Goal: Information Seeking & Learning: Learn about a topic

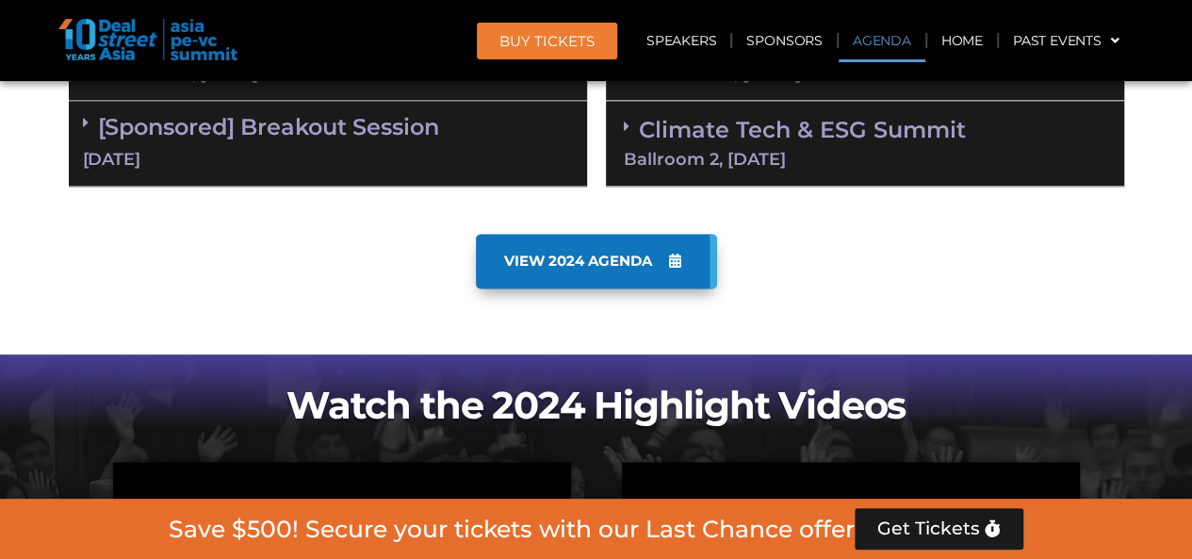
scroll to position [1130, 0]
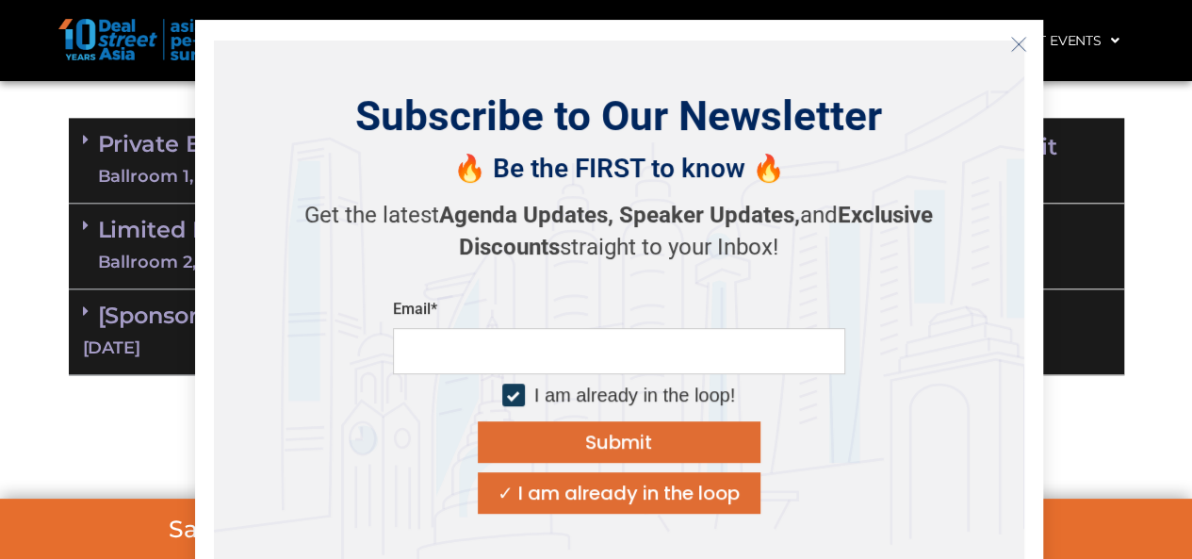
click at [24, 297] on section "Private Equity & Investment Summit Ballroom 1, [DATE] 8:00 am – 9:00 am | Regis…" at bounding box center [596, 246] width 1192 height 276
click at [1025, 45] on icon "Close" at bounding box center [1018, 44] width 17 height 17
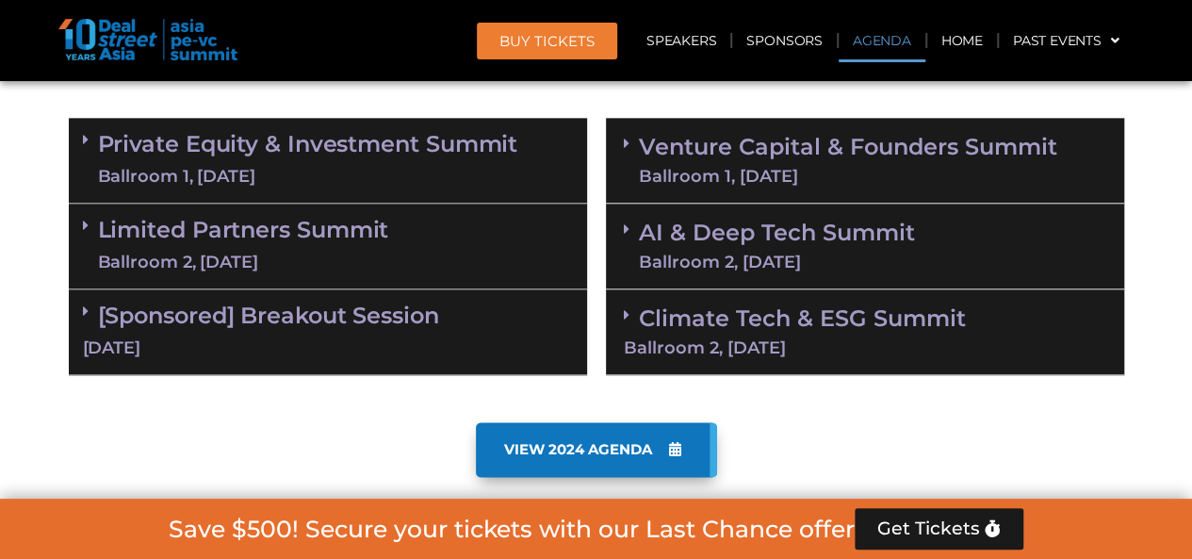
click at [766, 223] on link "AI & Deep Tech Summit Ballroom 2, [DATE]" at bounding box center [777, 245] width 276 height 49
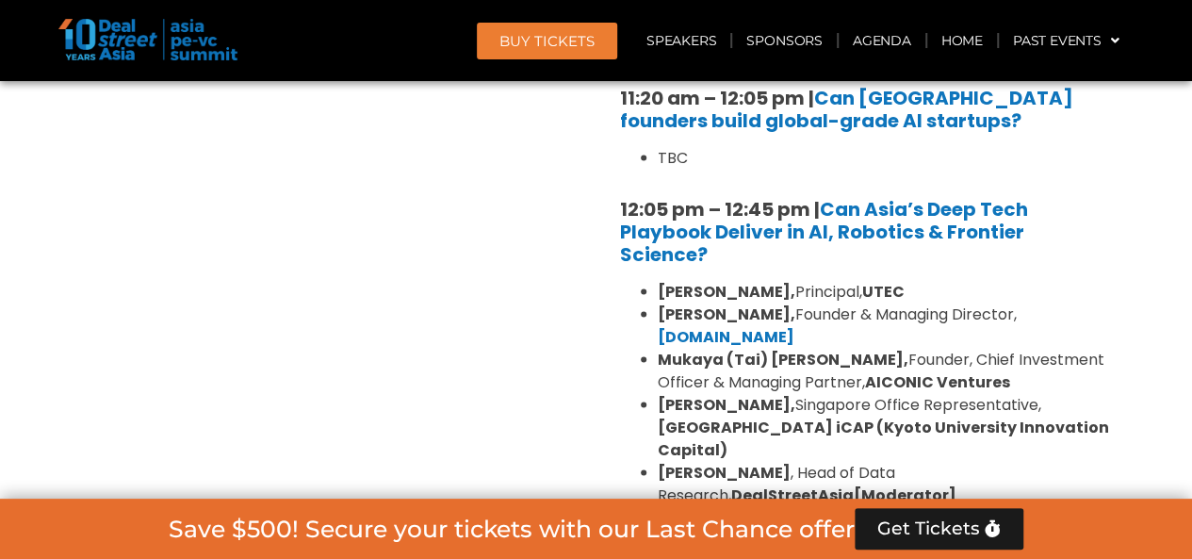
scroll to position [1978, 0]
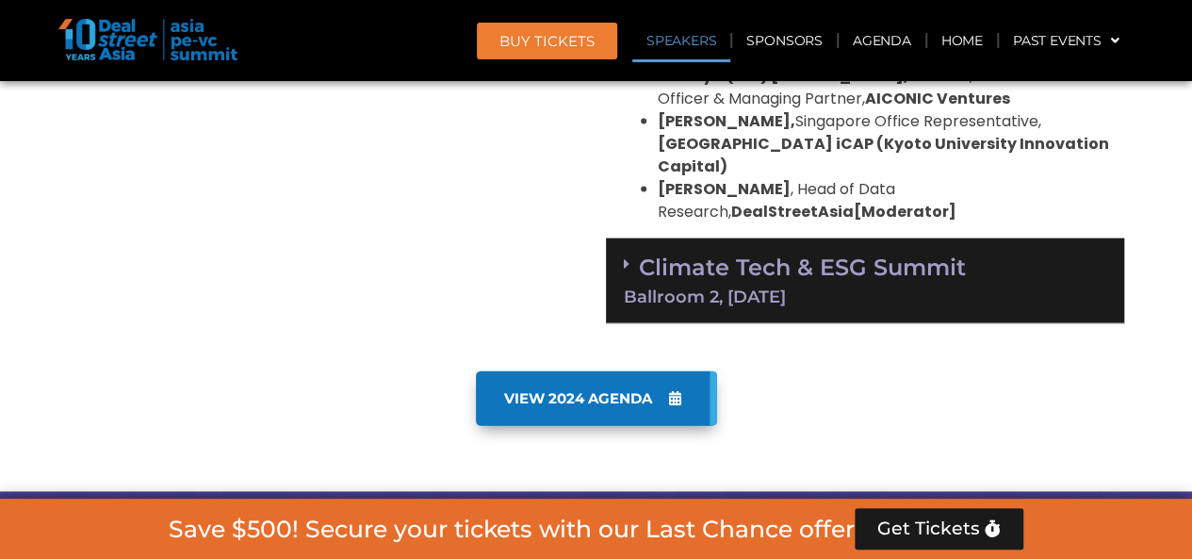
click at [833, 253] on link "Climate Tech & ESG Summit Ballroom 2, [DATE]" at bounding box center [865, 279] width 482 height 52
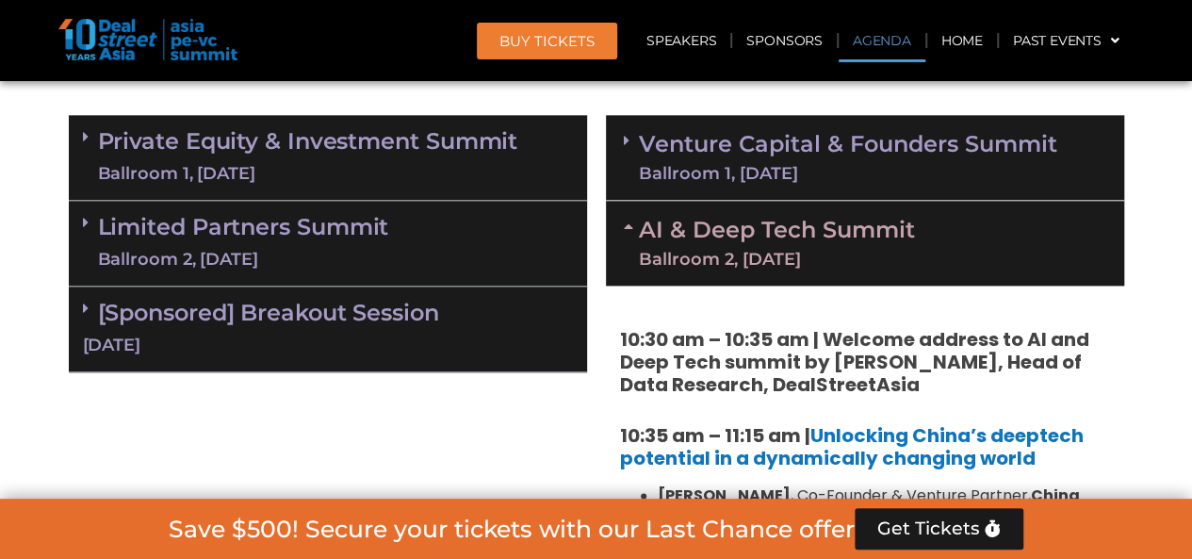
scroll to position [1036, 0]
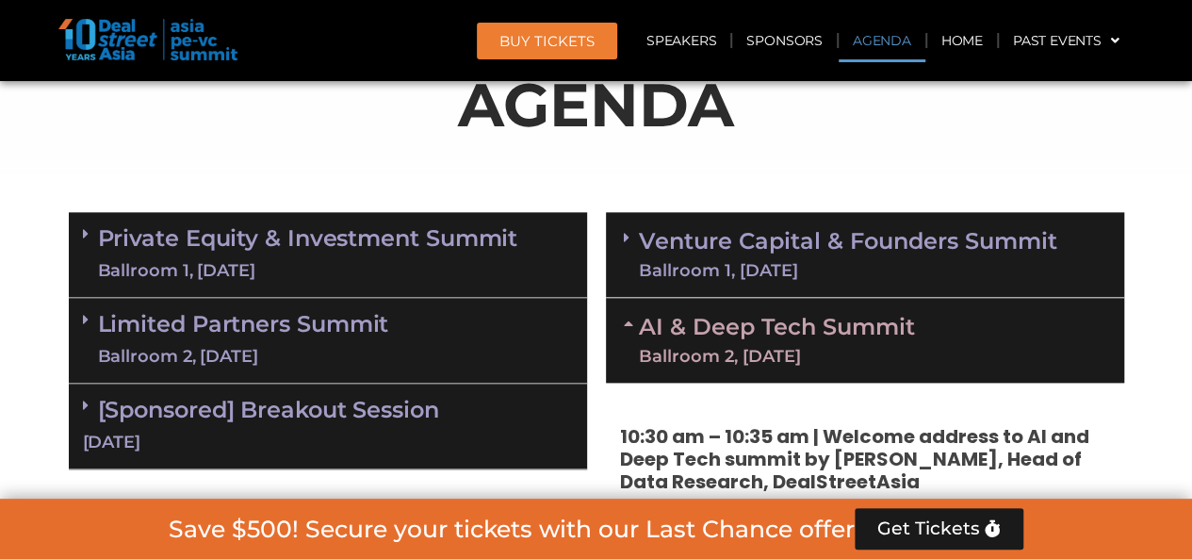
click at [833, 253] on link "Venture Capital & Founders​ Summit Ballroom 1, [DATE]" at bounding box center [848, 254] width 418 height 49
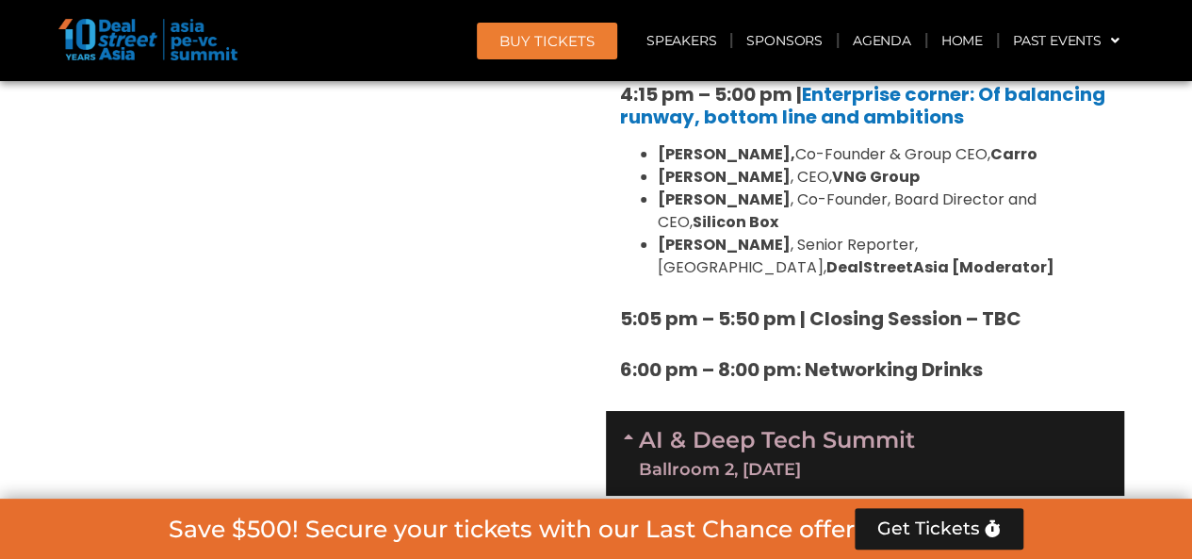
scroll to position [3203, 0]
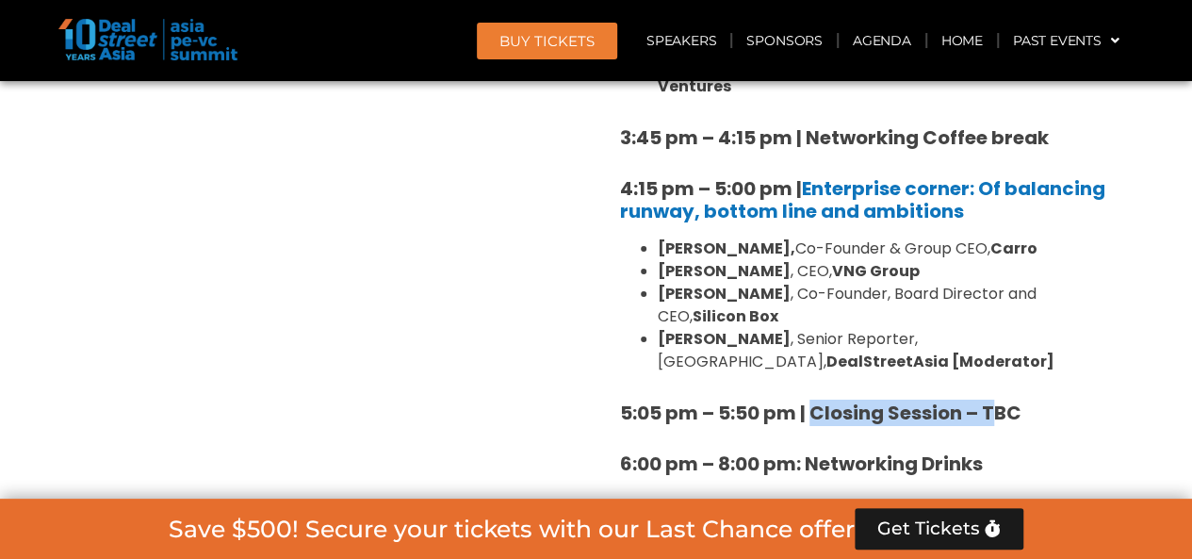
drag, startPoint x: 816, startPoint y: 273, endPoint x: 990, endPoint y: 284, distance: 174.6
click at [990, 399] on strong "5:05 pm – 5:50 pm | Closing Session – TBC" at bounding box center [820, 412] width 401 height 26
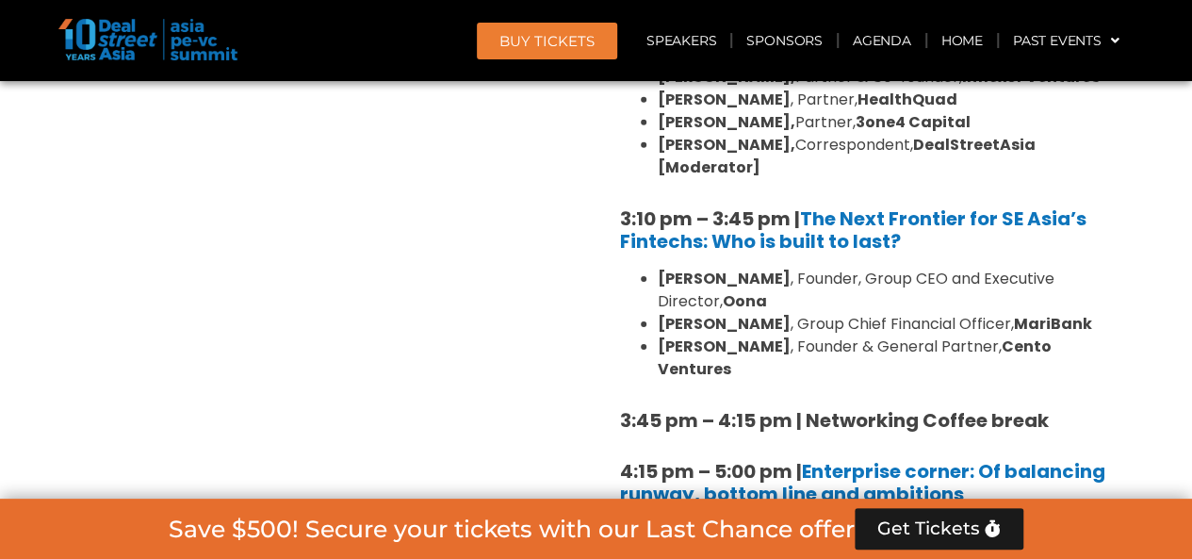
scroll to position [3014, 0]
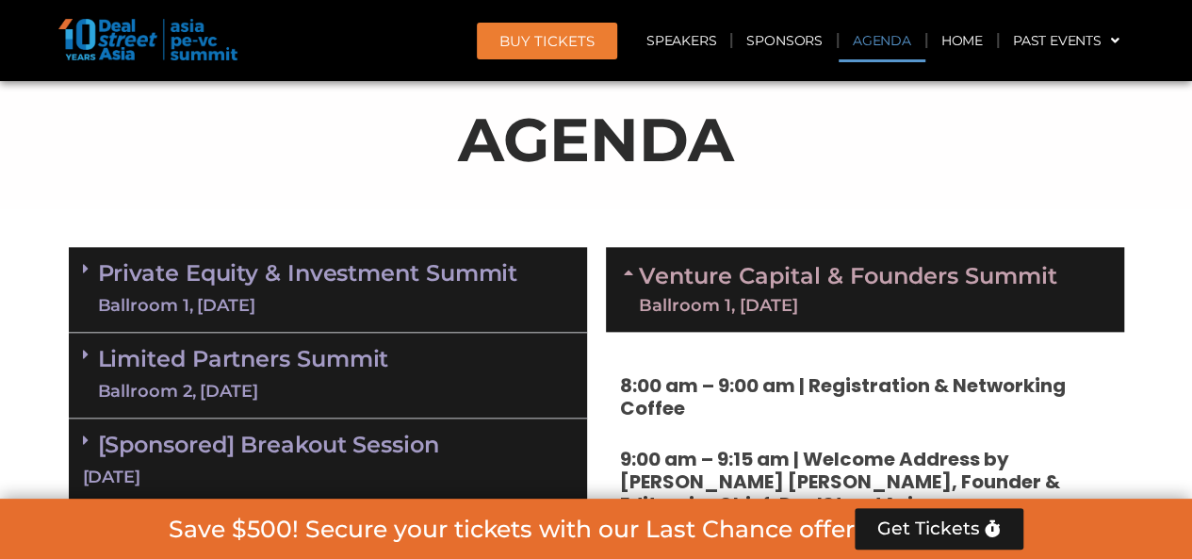
scroll to position [1036, 0]
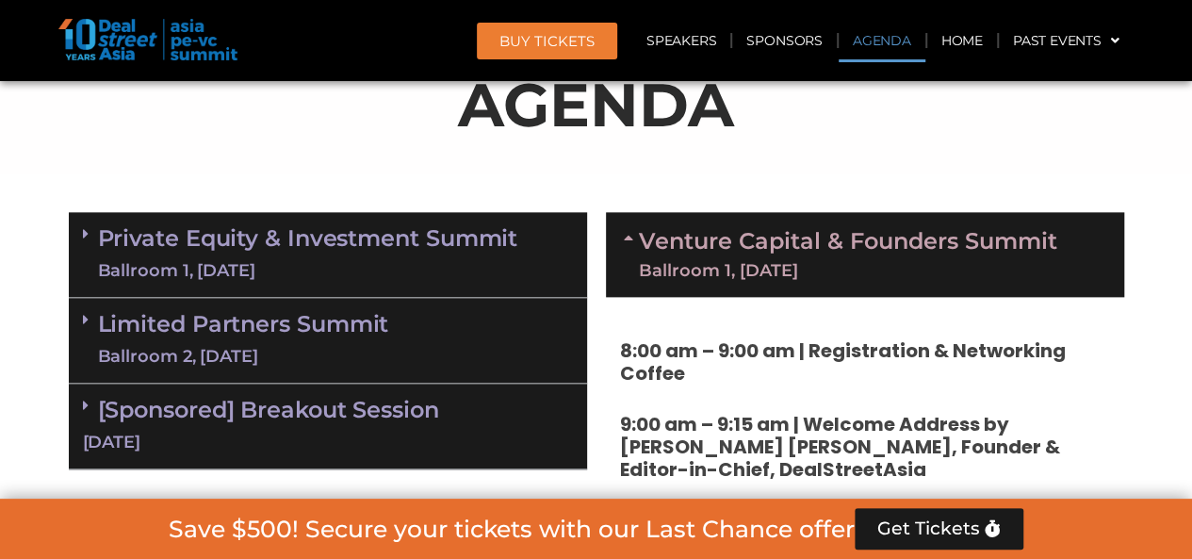
click at [763, 246] on link "Venture Capital & Founders​ Summit Ballroom 1, [DATE]" at bounding box center [848, 254] width 418 height 49
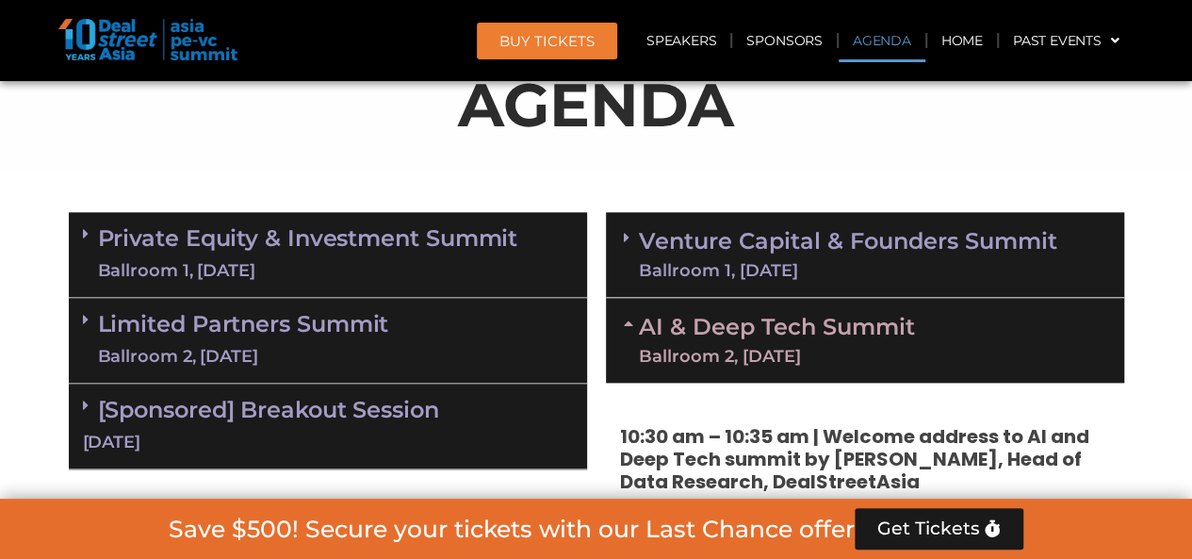
click at [763, 246] on link "Venture Capital & Founders​ Summit Ballroom 1, [DATE]" at bounding box center [848, 254] width 418 height 49
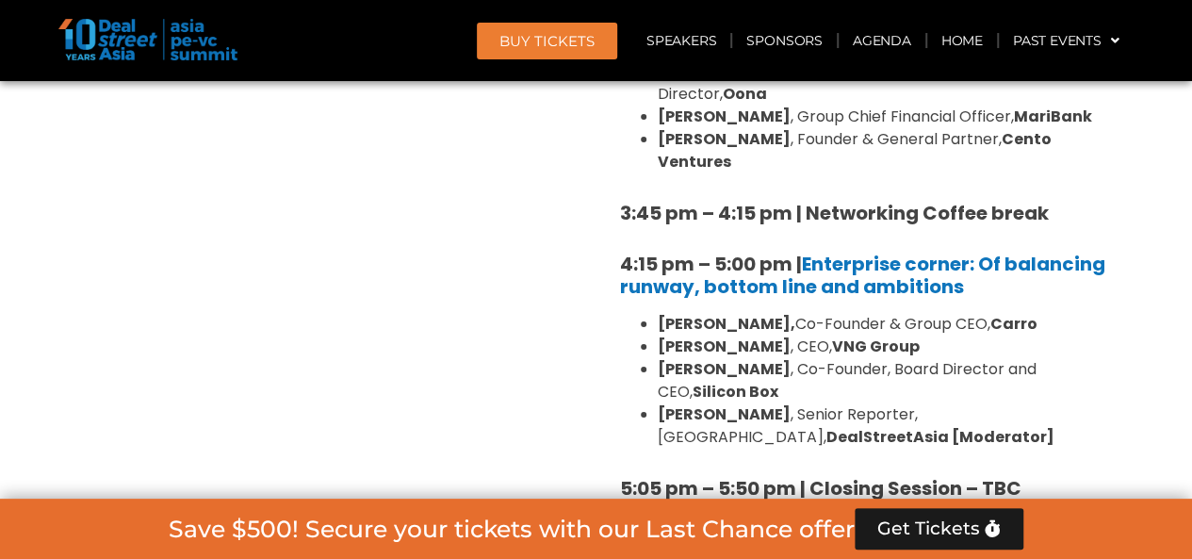
scroll to position [3014, 0]
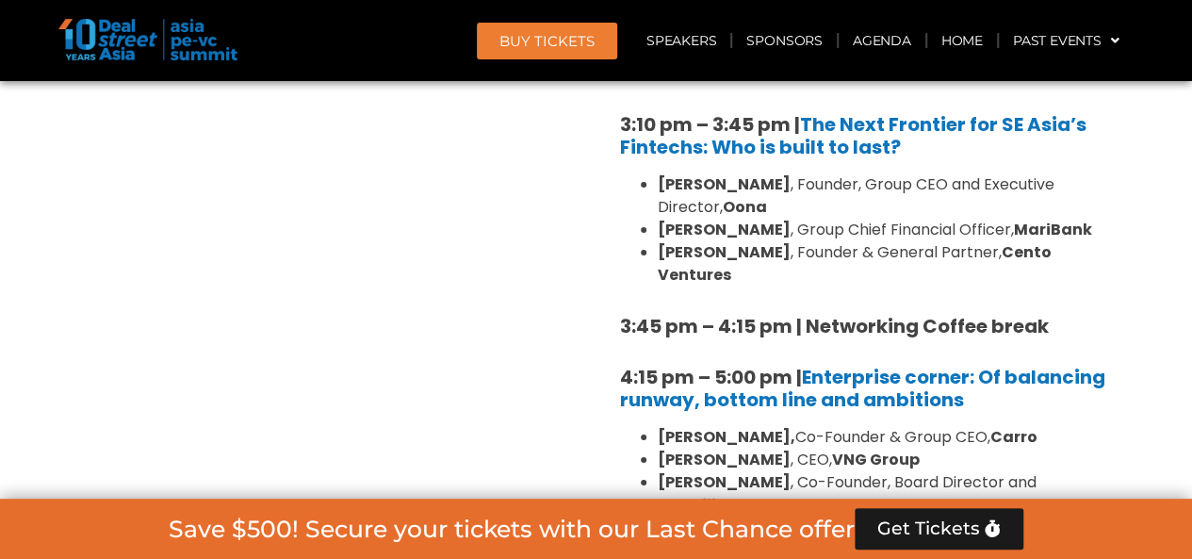
click at [905, 516] on li "[PERSON_NAME] , Senior Reporter, [GEOGRAPHIC_DATA], DealStreetAsia [Moderator]" at bounding box center [884, 538] width 452 height 45
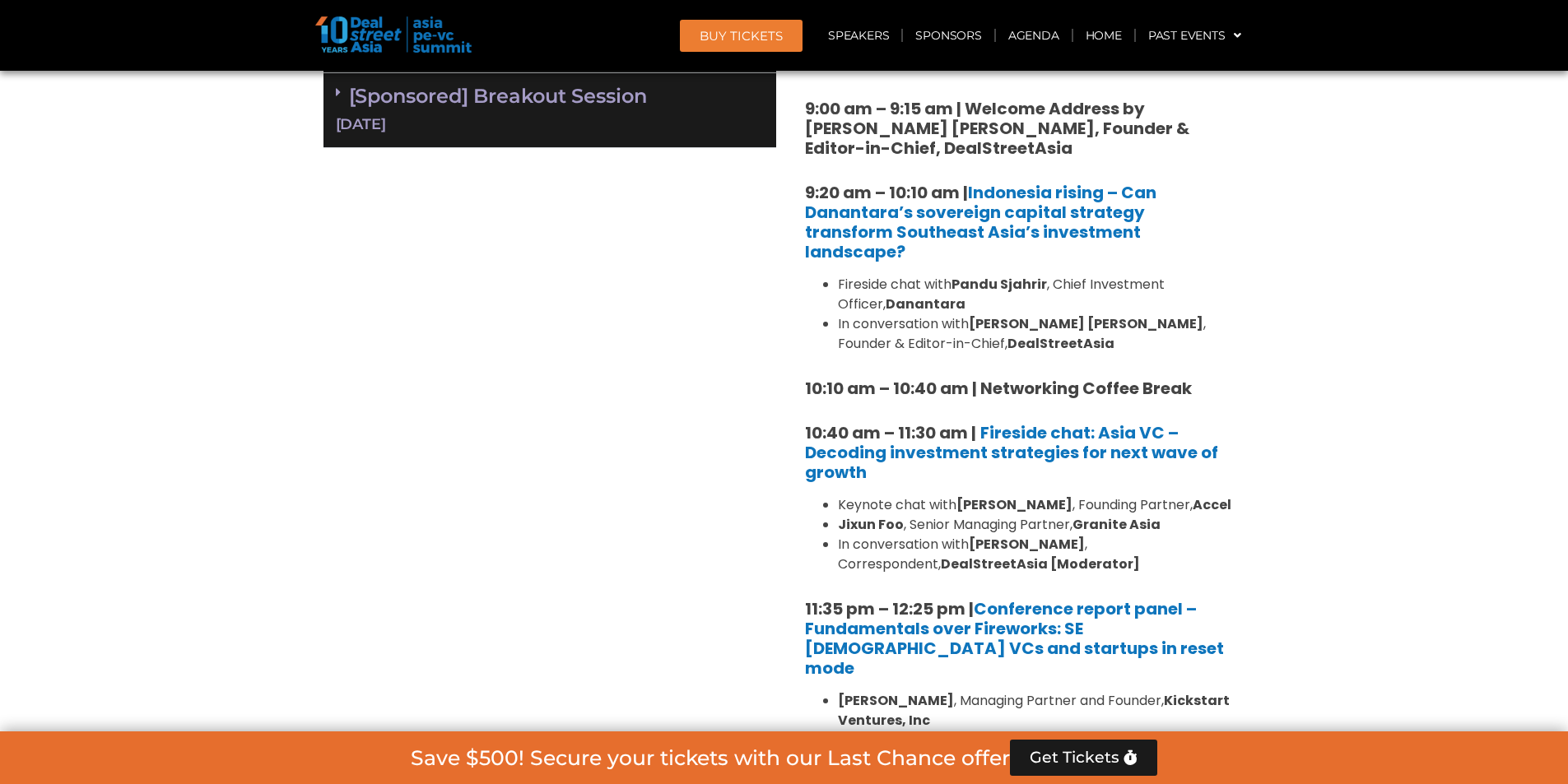
scroll to position [987, 0]
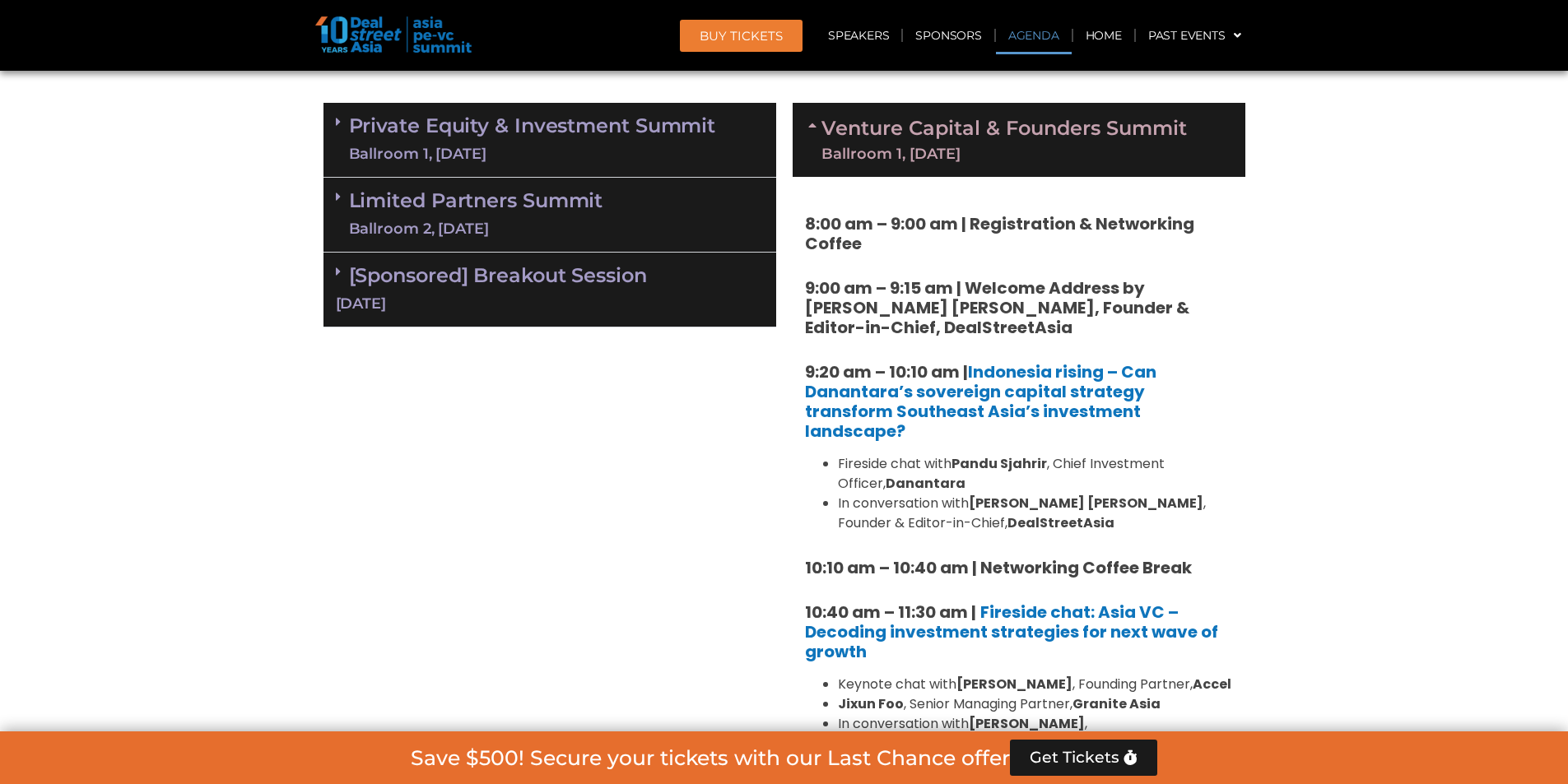
click at [888, 157] on div "Ballroom 1, [DATE]" at bounding box center [1004, 154] width 365 height 15
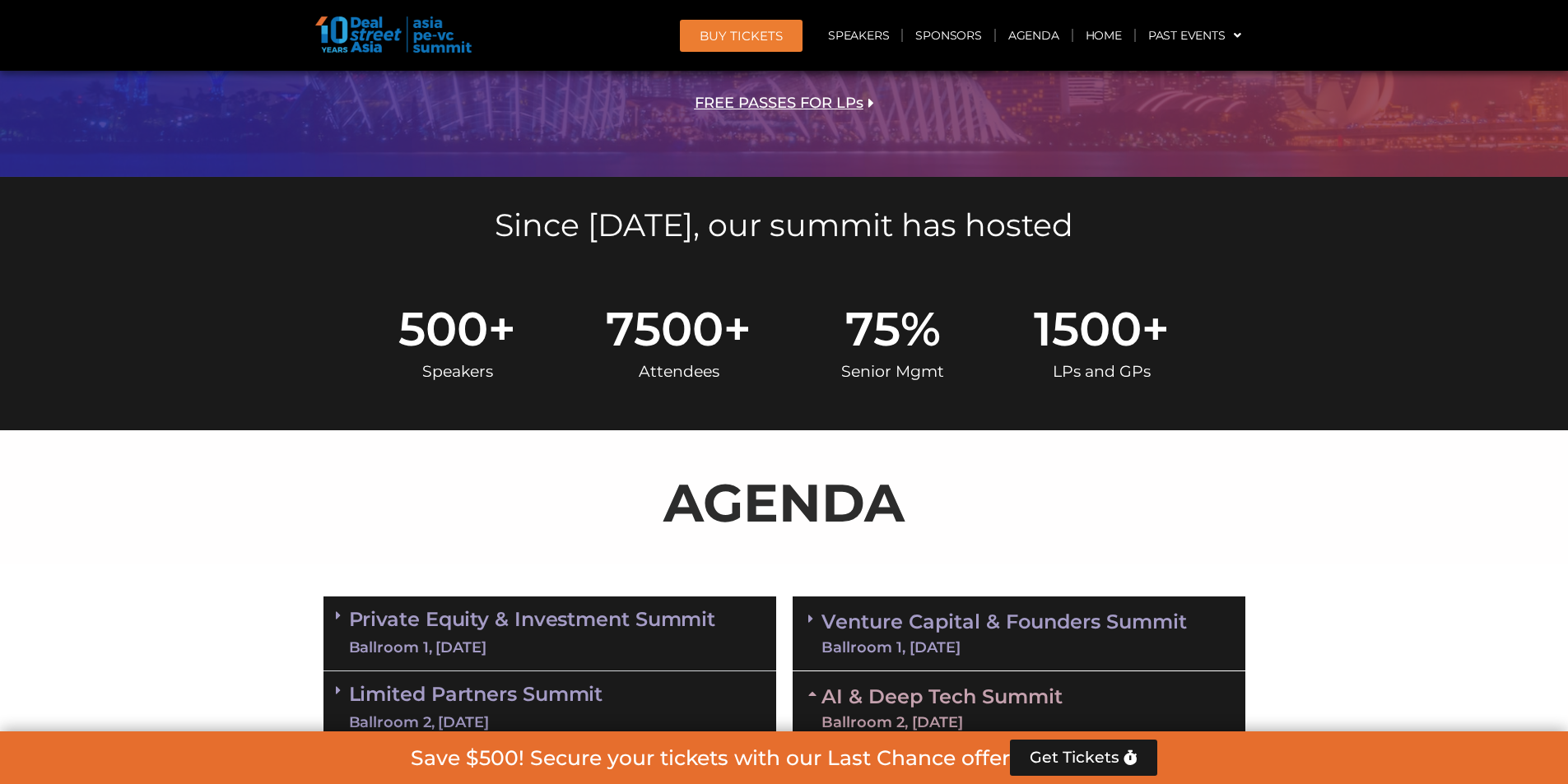
scroll to position [822, 0]
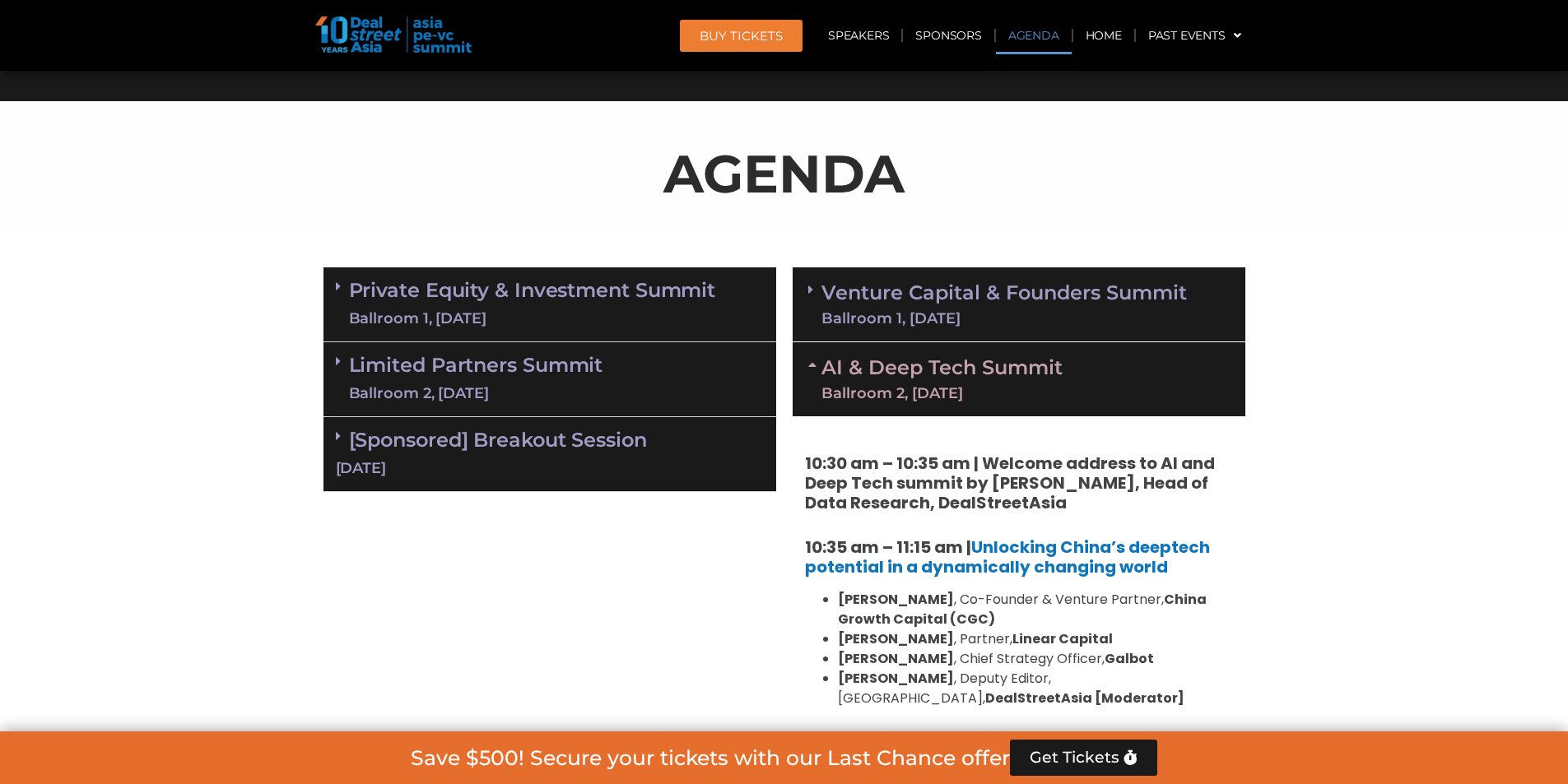
click at [575, 293] on link "Private Equity & Investment Summit Ballroom 1, [DATE]" at bounding box center [532, 304] width 367 height 50
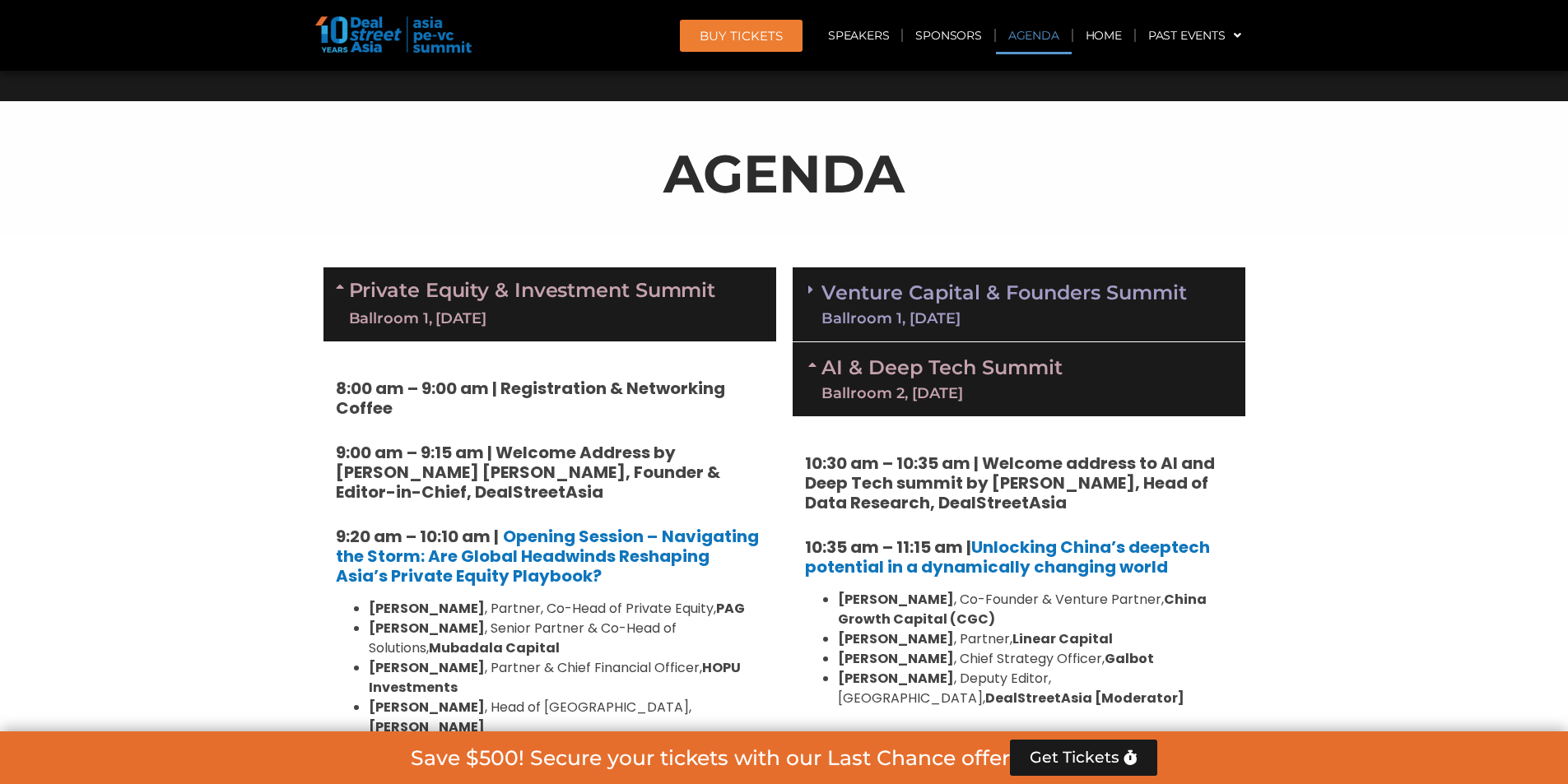
click at [575, 293] on link "Private Equity & Investment Summit Ballroom 1, [DATE]" at bounding box center [532, 304] width 367 height 50
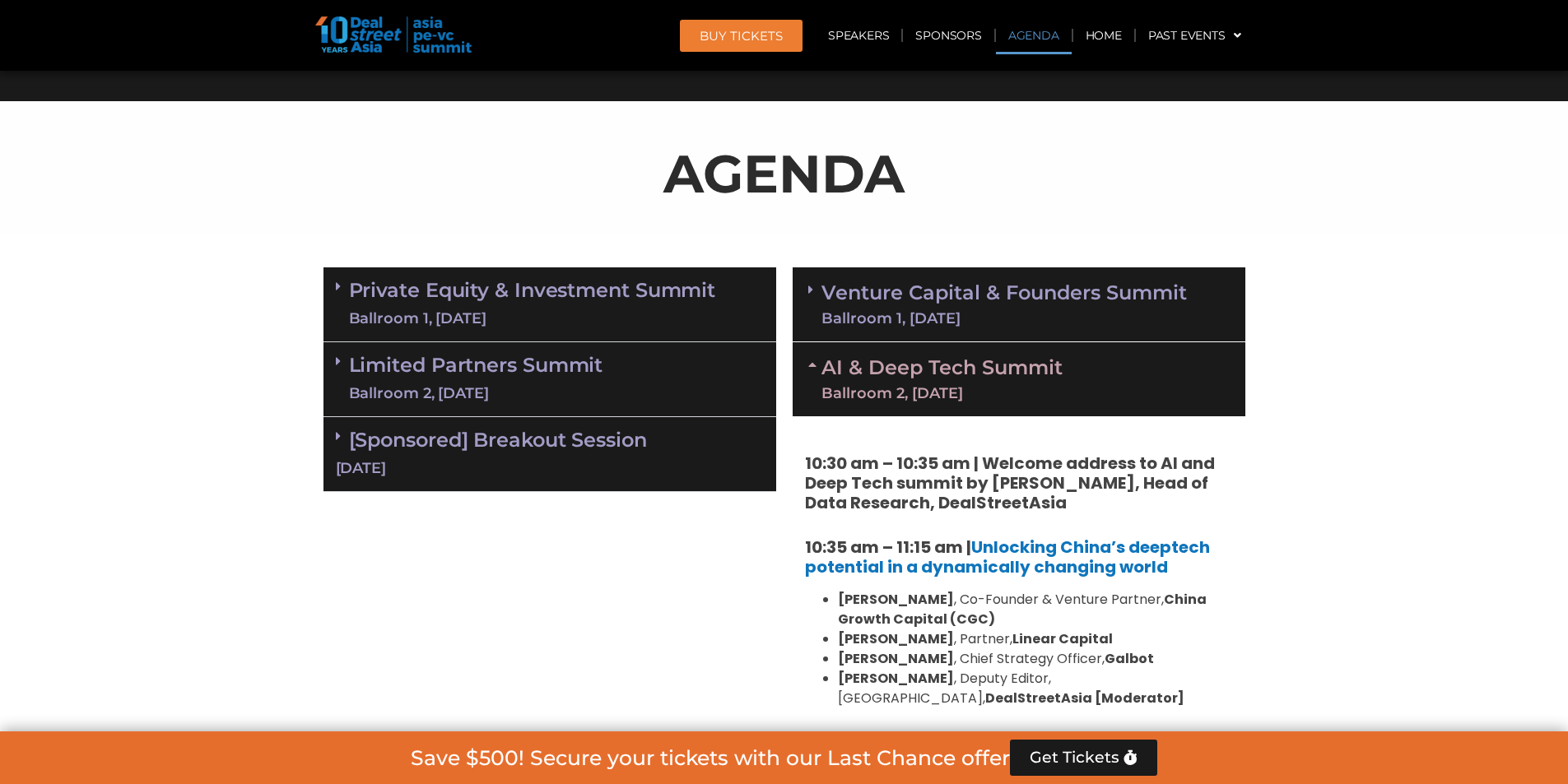
click at [539, 377] on link "Limited Partners [GEOGRAPHIC_DATA] 2, [DATE]" at bounding box center [475, 379] width 254 height 50
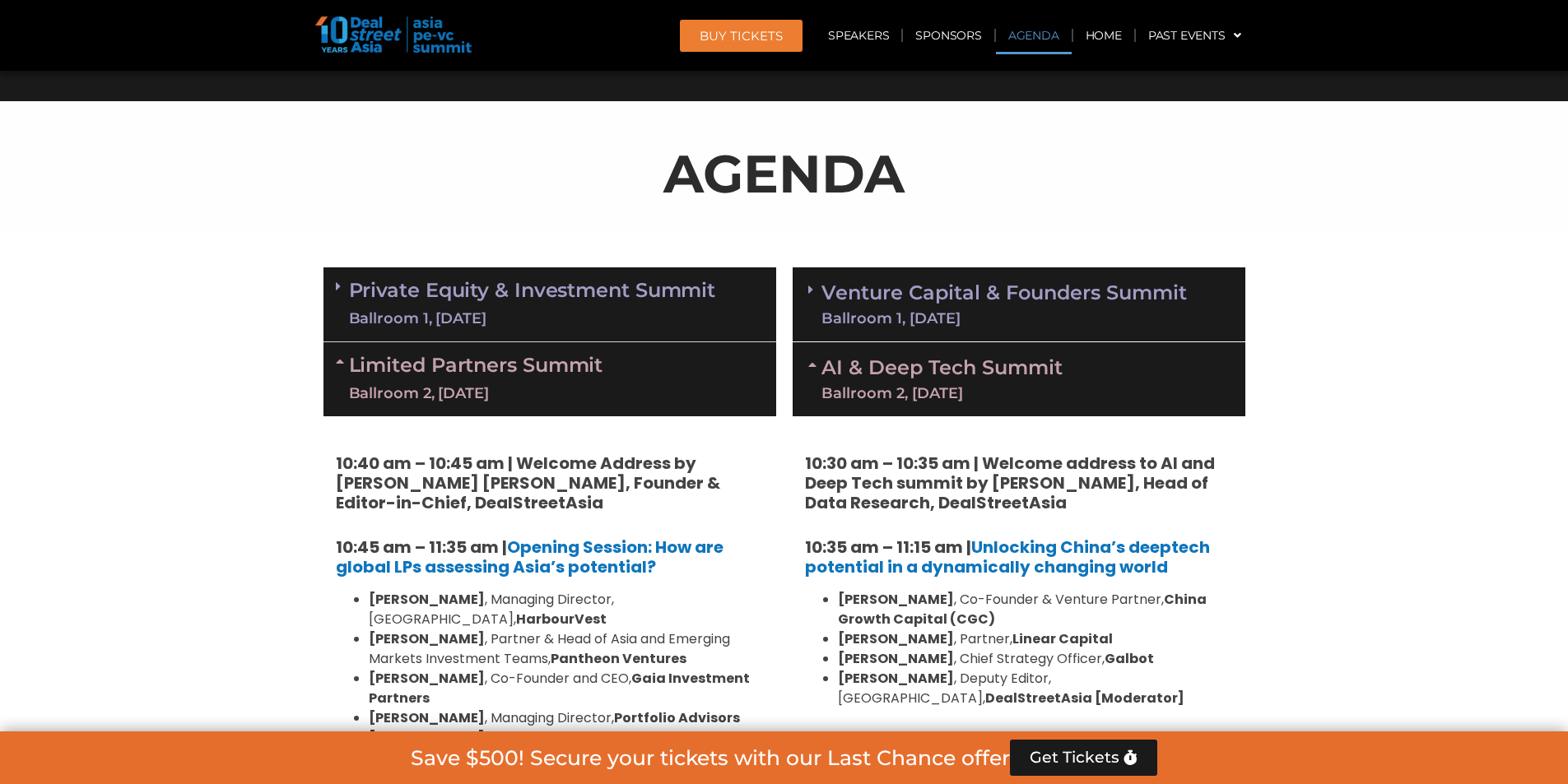
click at [539, 377] on link "Limited Partners [GEOGRAPHIC_DATA] 2, [DATE]" at bounding box center [475, 379] width 254 height 50
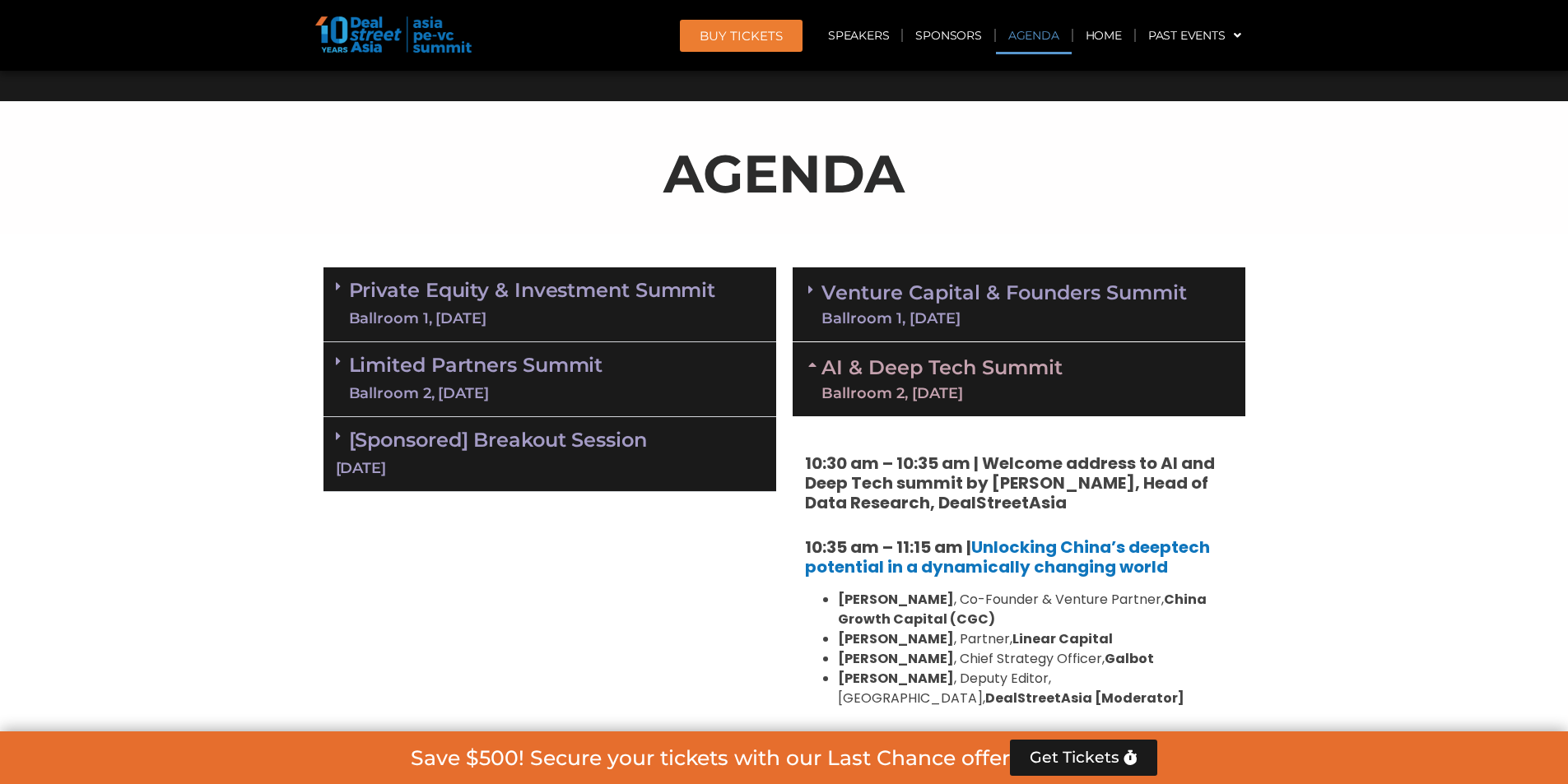
click at [1027, 393] on div "Ballroom 2, [DATE]" at bounding box center [942, 393] width 241 height 15
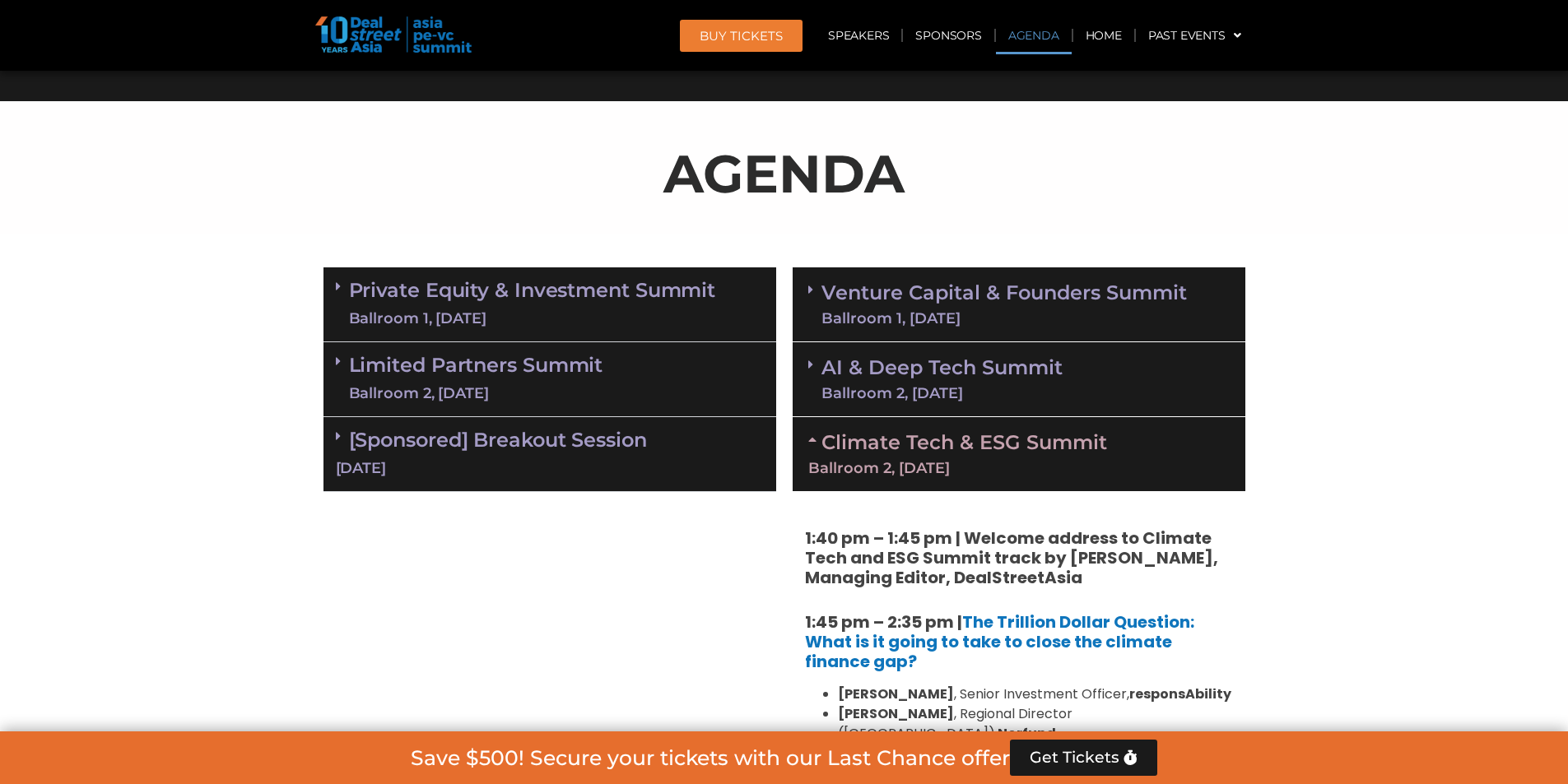
click at [1027, 393] on div "Ballroom 2, [DATE]" at bounding box center [942, 393] width 241 height 15
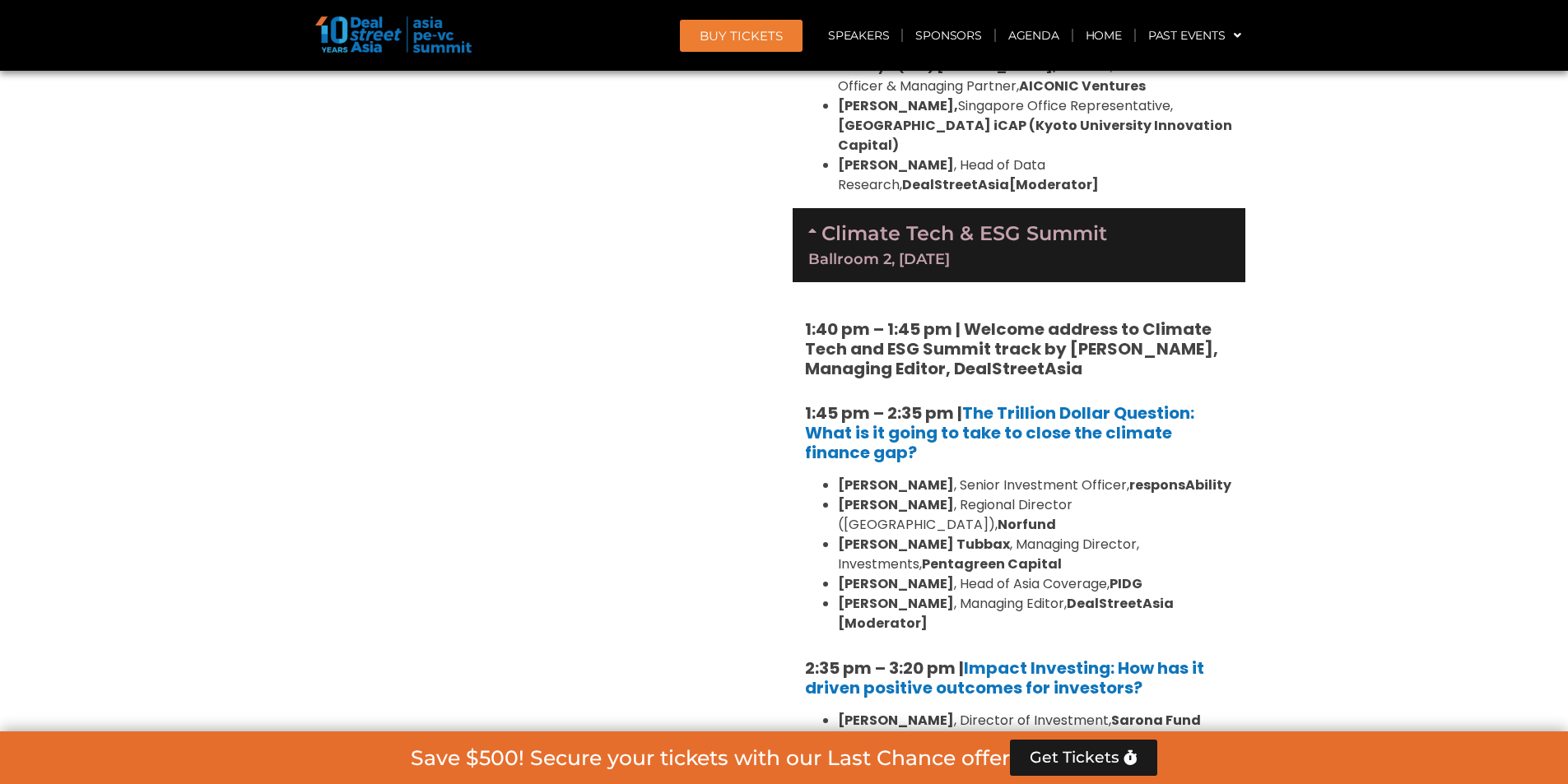
scroll to position [1398, 0]
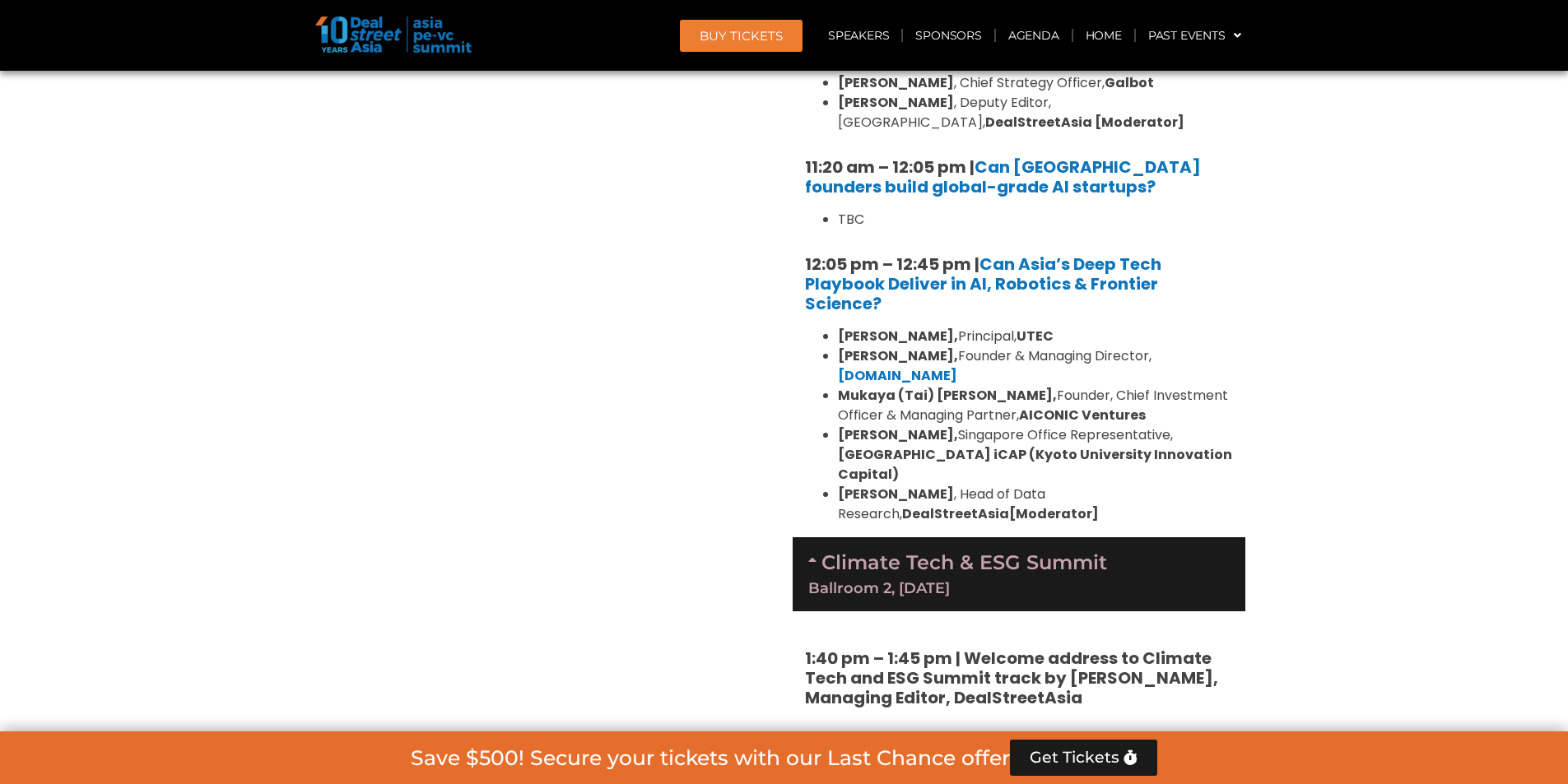
click at [815, 487] on div "Climate Tech & ESG Summit Ballroom 2, [DATE]" at bounding box center [1019, 574] width 452 height 74
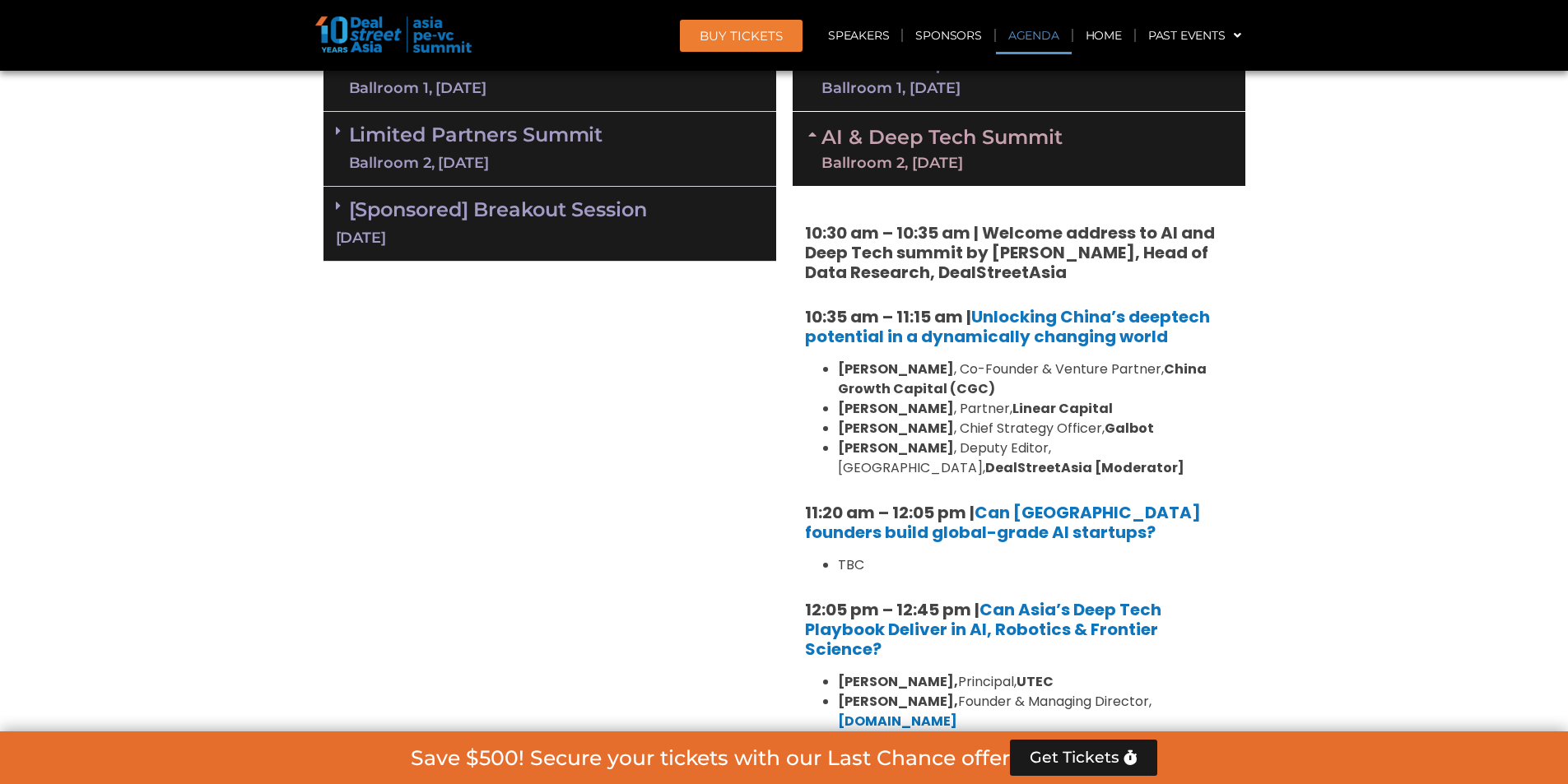
scroll to position [987, 0]
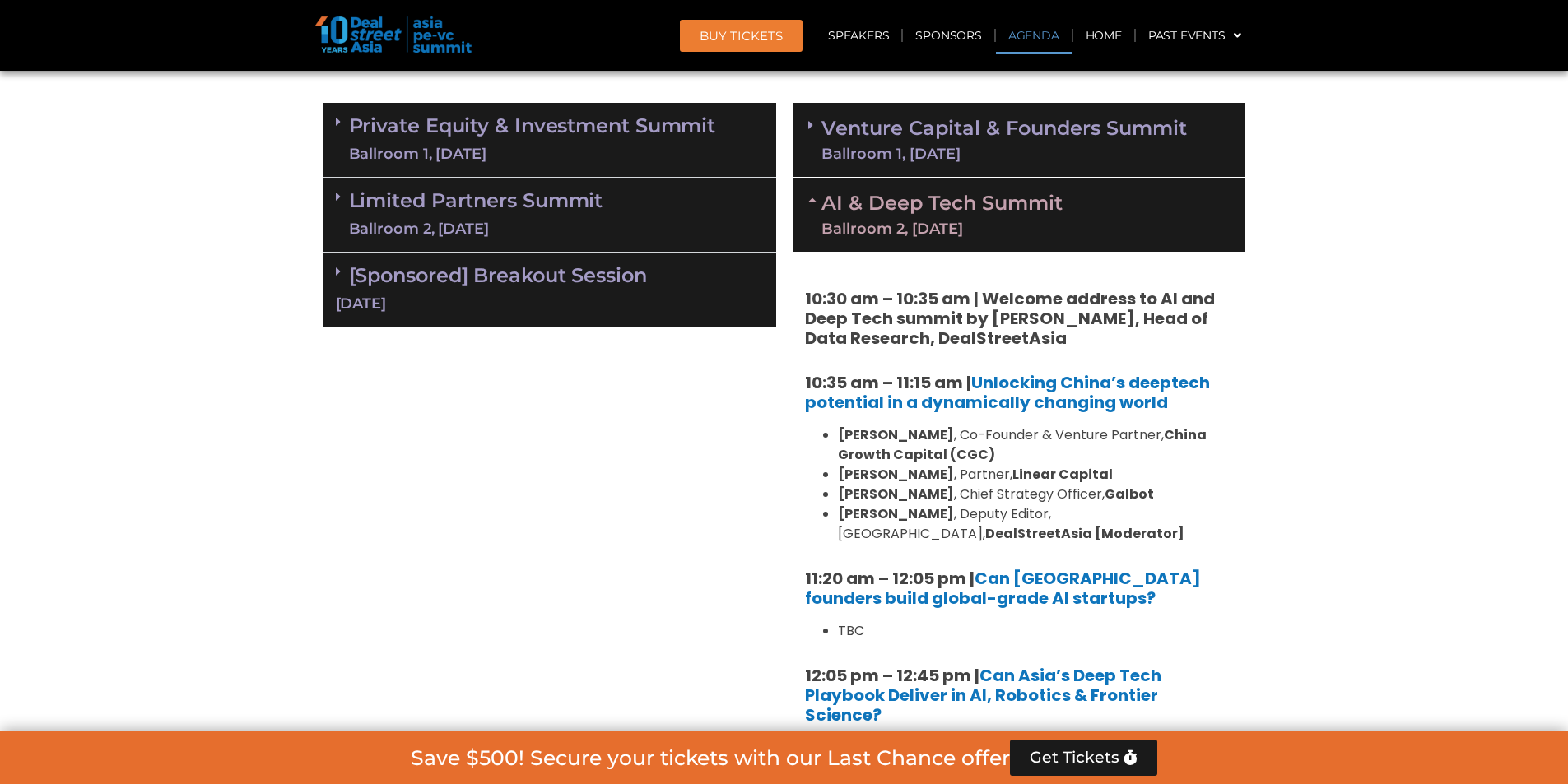
click at [816, 205] on icon at bounding box center [814, 199] width 13 height 13
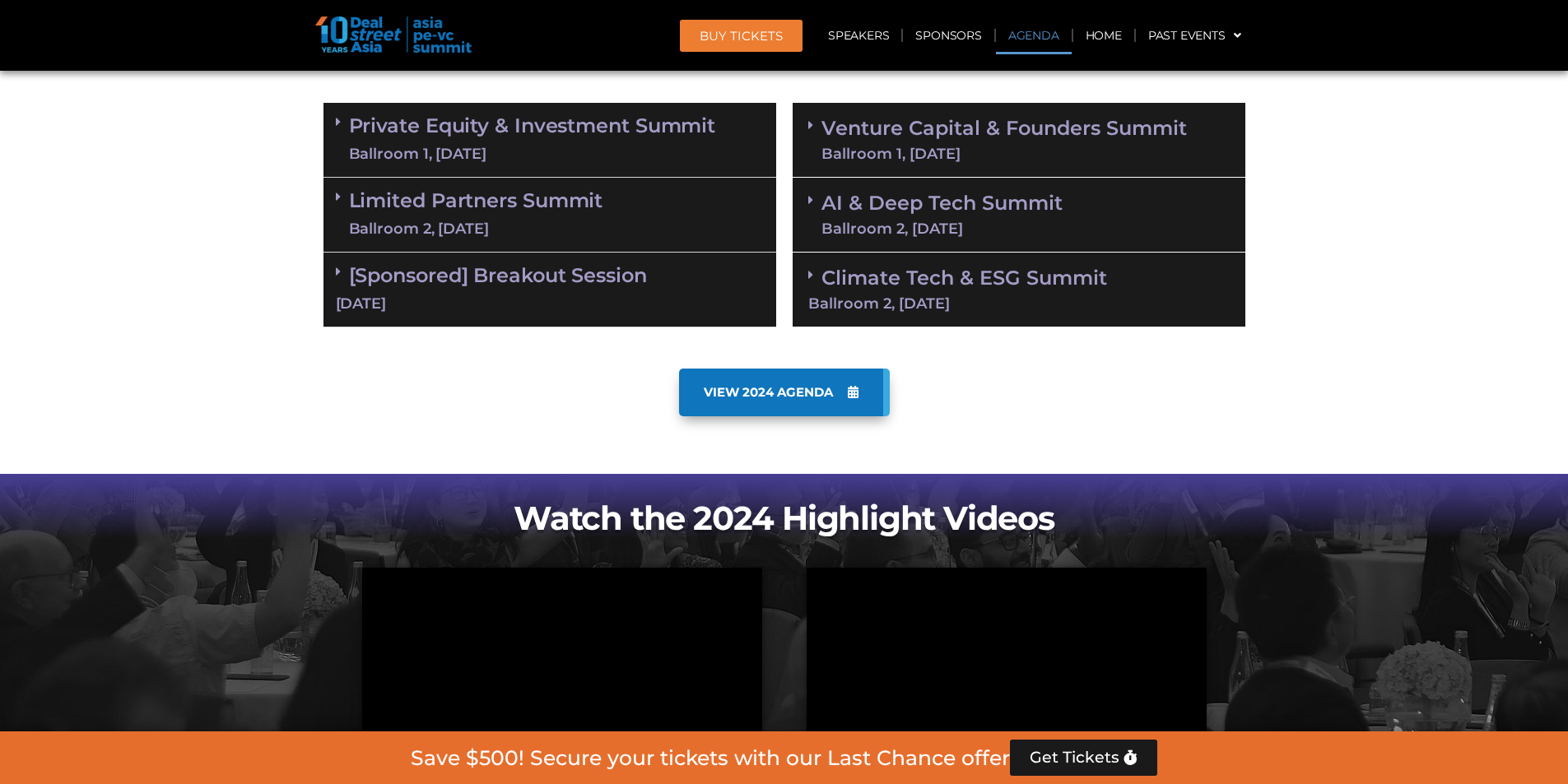
click at [818, 146] on span at bounding box center [814, 140] width 13 height 43
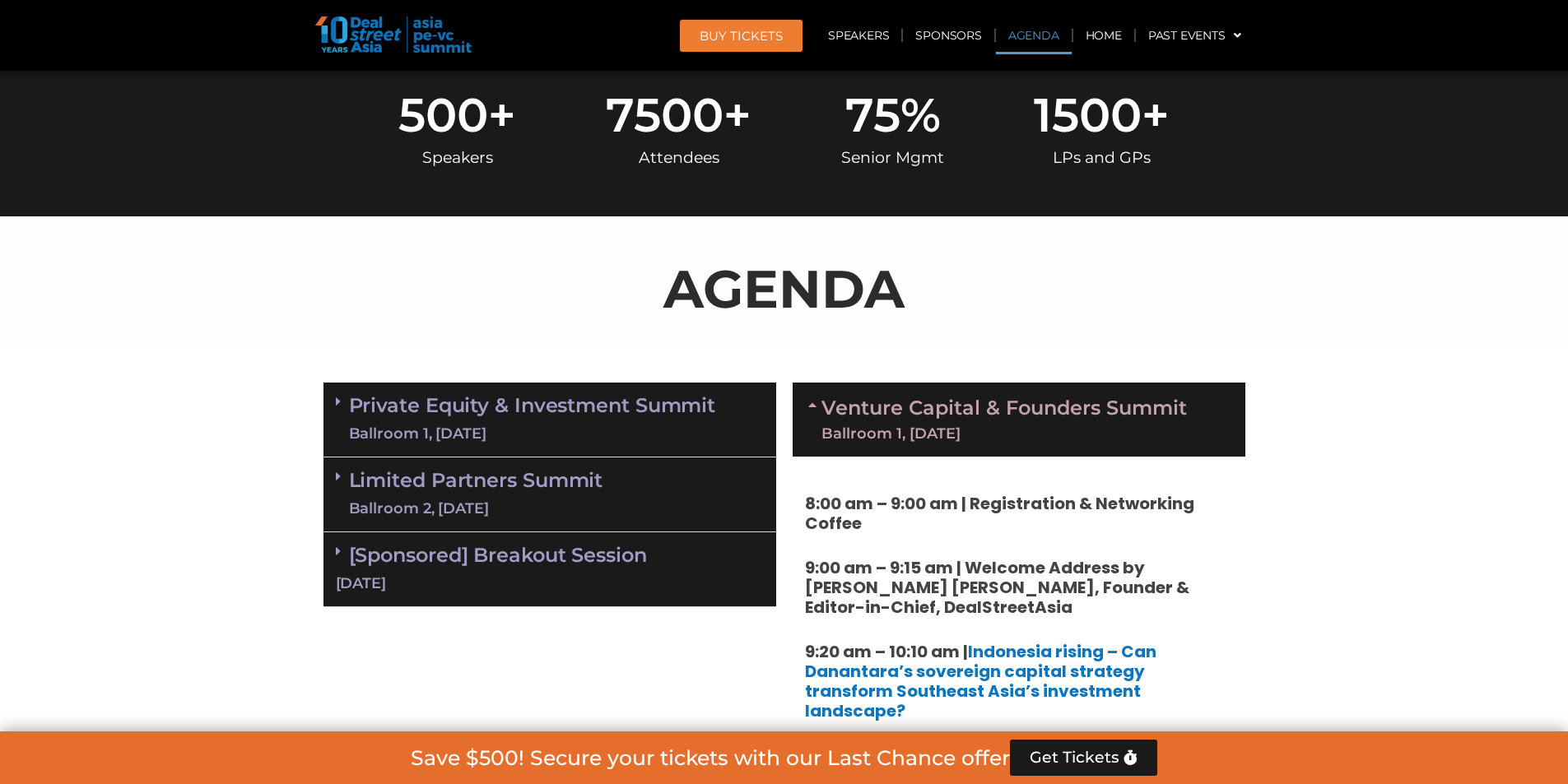
scroll to position [658, 0]
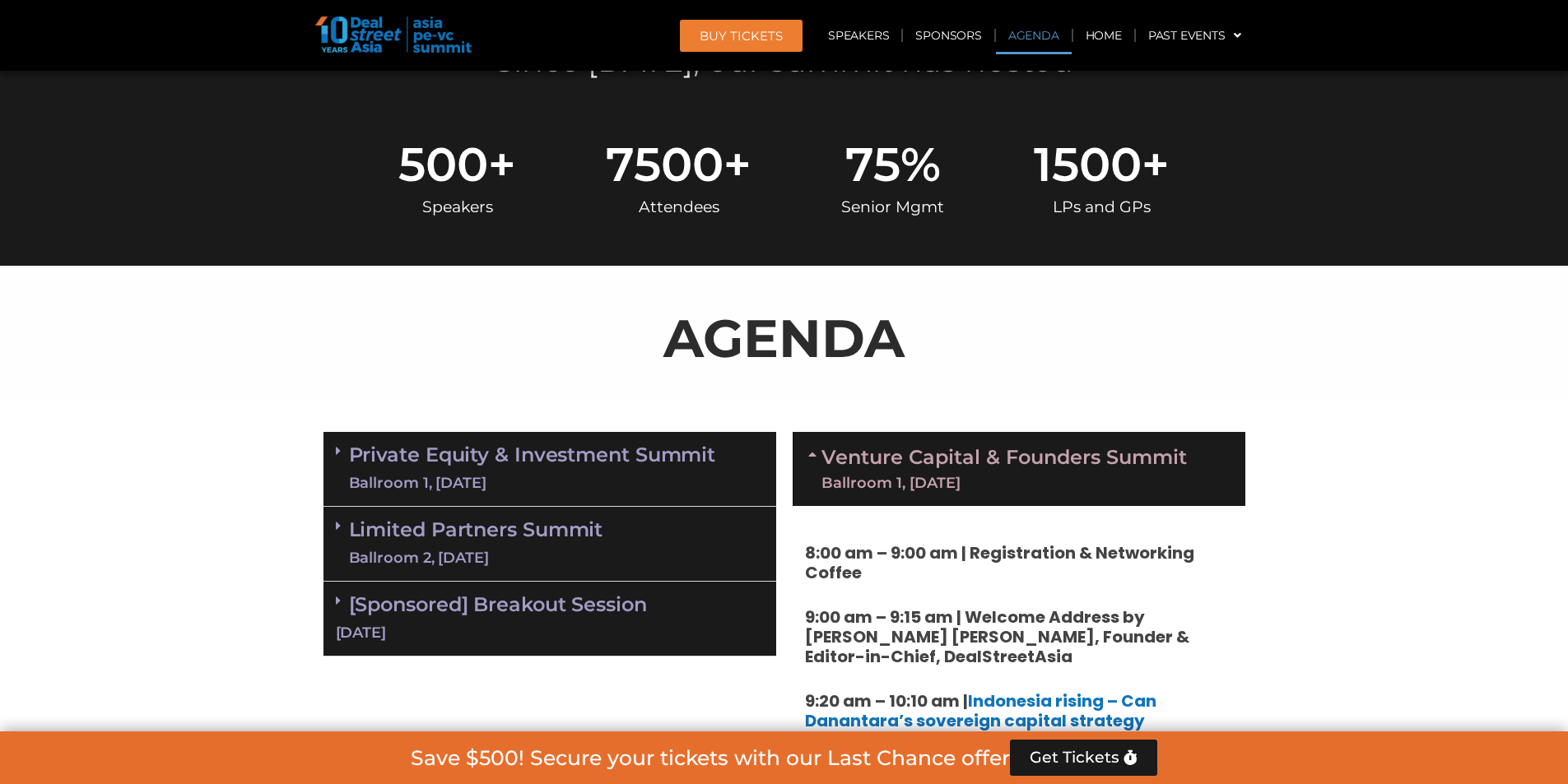
click at [672, 471] on link "Private Equity & Investment Summit Ballroom 1, [DATE]" at bounding box center [532, 469] width 367 height 50
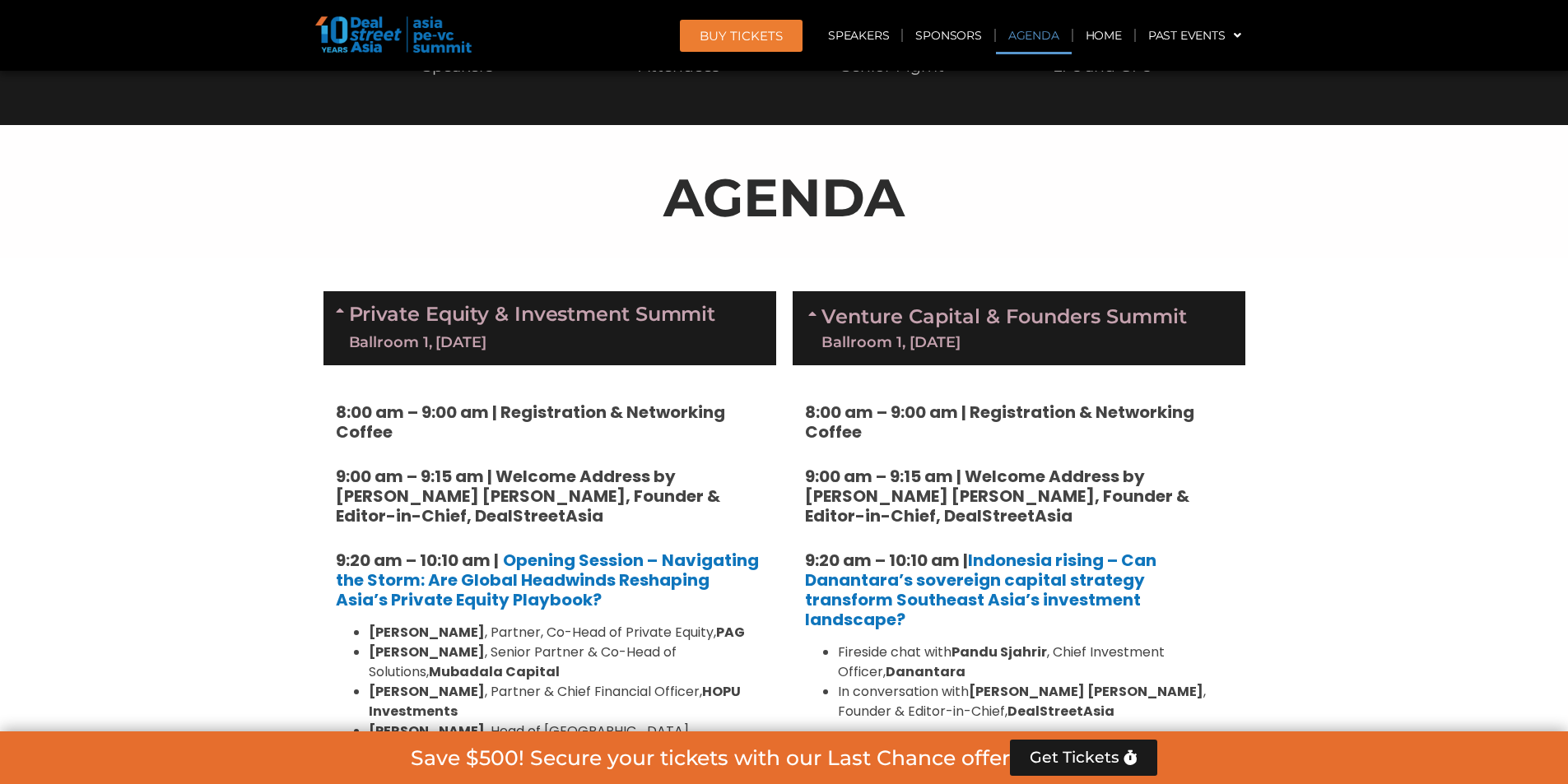
scroll to position [740, 0]
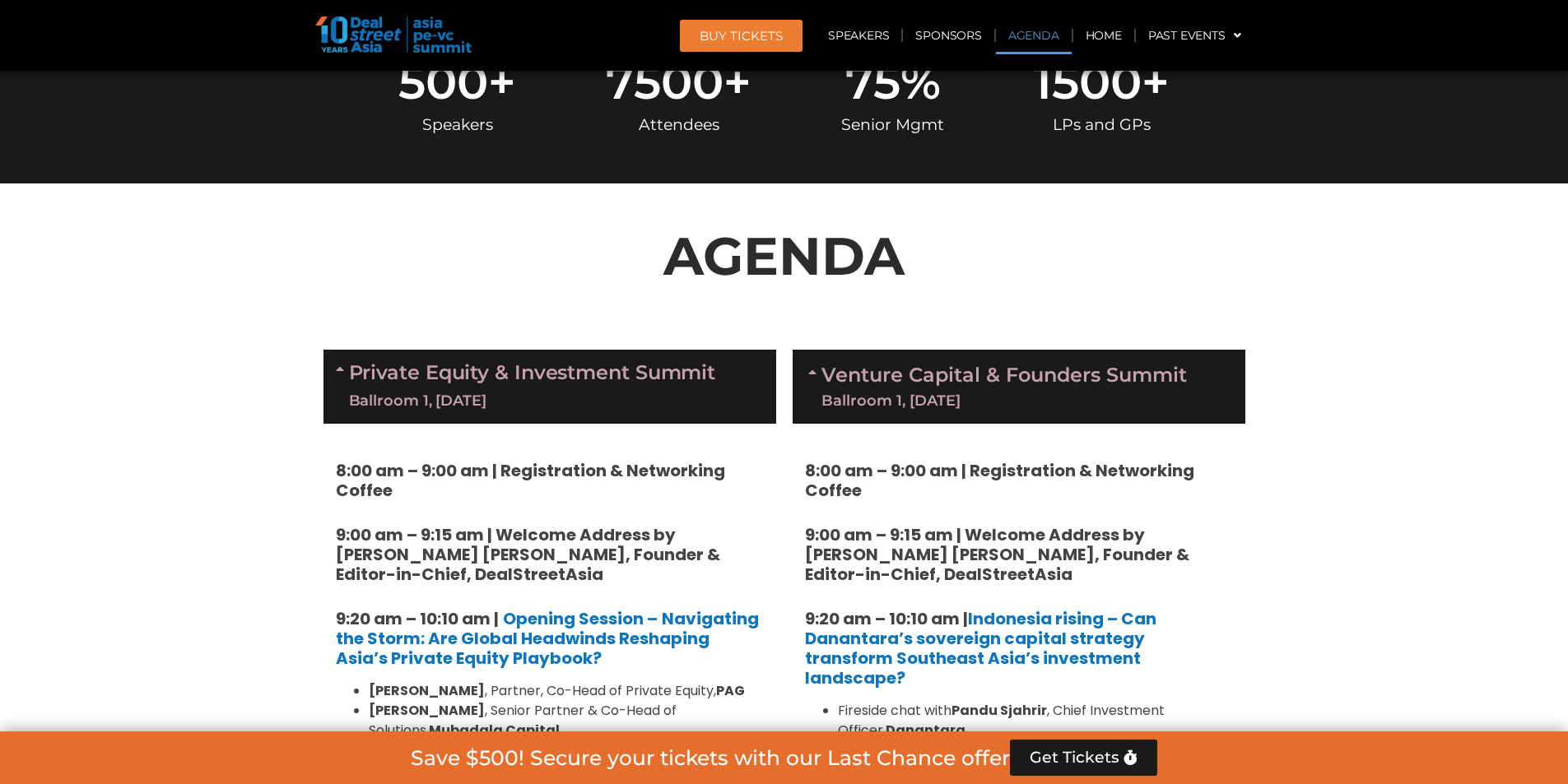
click at [972, 381] on link "Venture Capital & Founders​ Summit Ballroom 1, [DATE]" at bounding box center [1004, 386] width 365 height 43
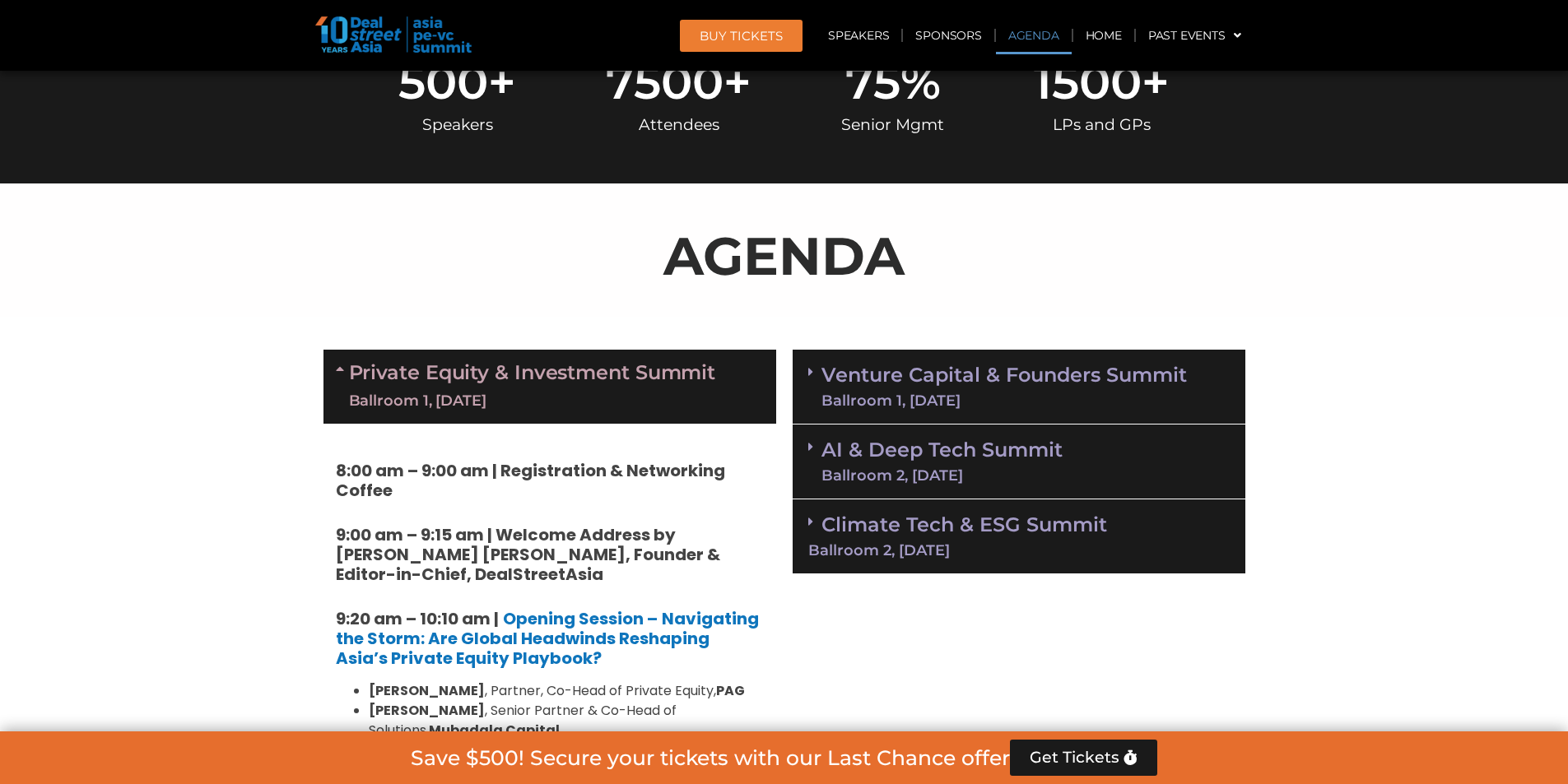
click at [983, 481] on div "Ballroom 2, [DATE]" at bounding box center [942, 475] width 241 height 15
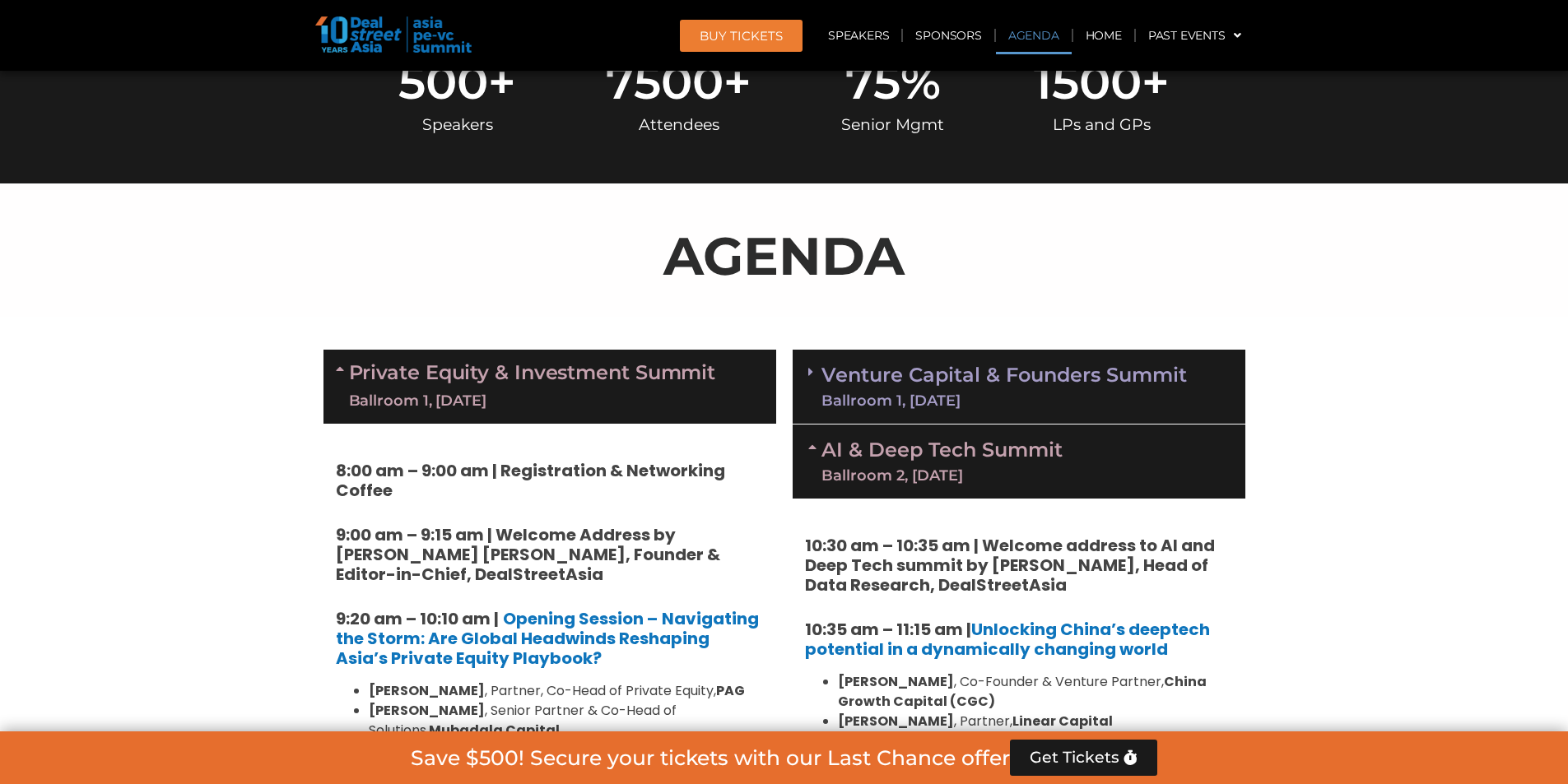
click at [865, 460] on link "AI & Deep Tech Summit Ballroom 2, [DATE]" at bounding box center [942, 461] width 241 height 43
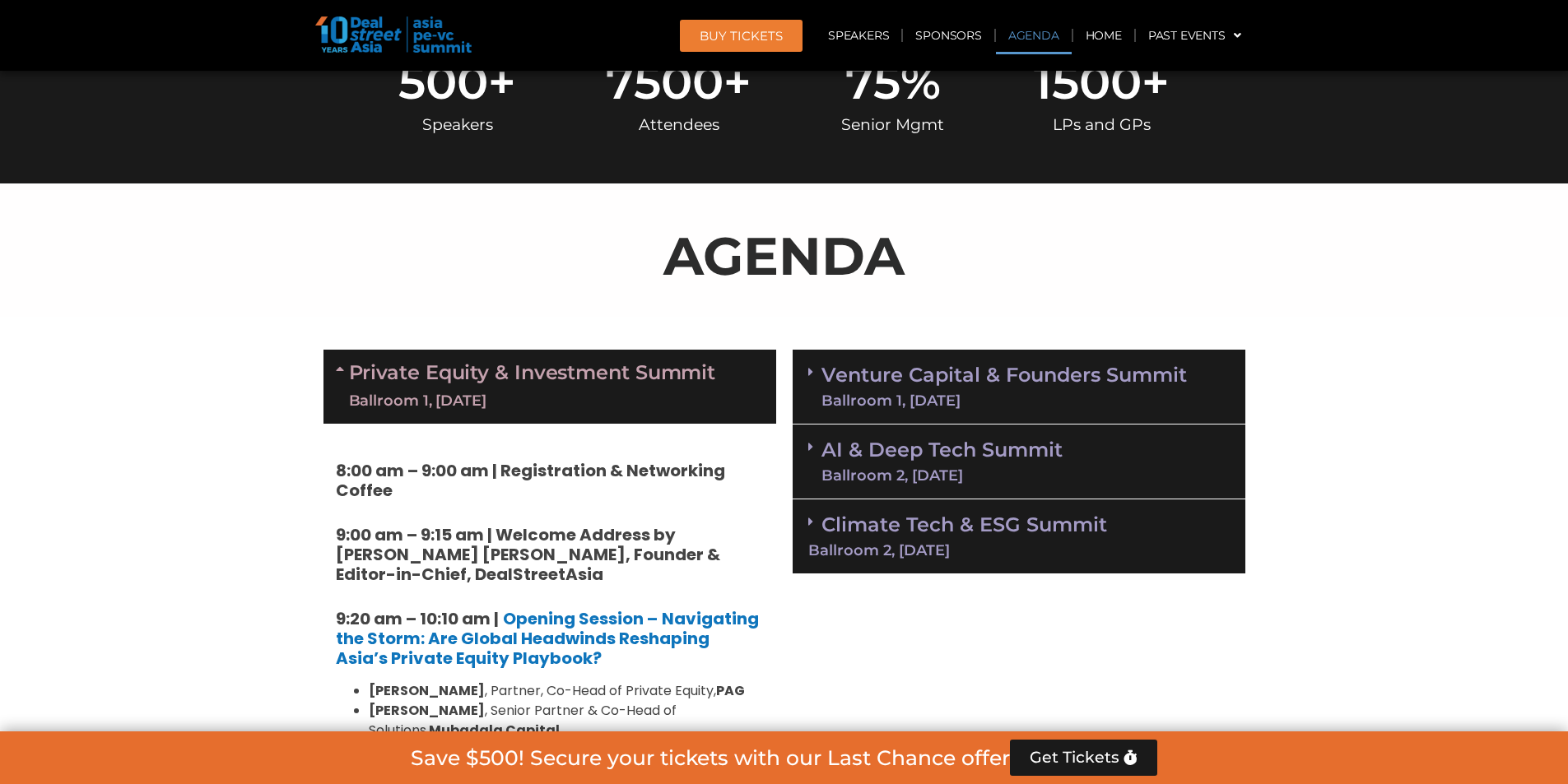
click at [865, 460] on link "AI & Deep Tech Summit Ballroom 2, [DATE]" at bounding box center [942, 461] width 241 height 43
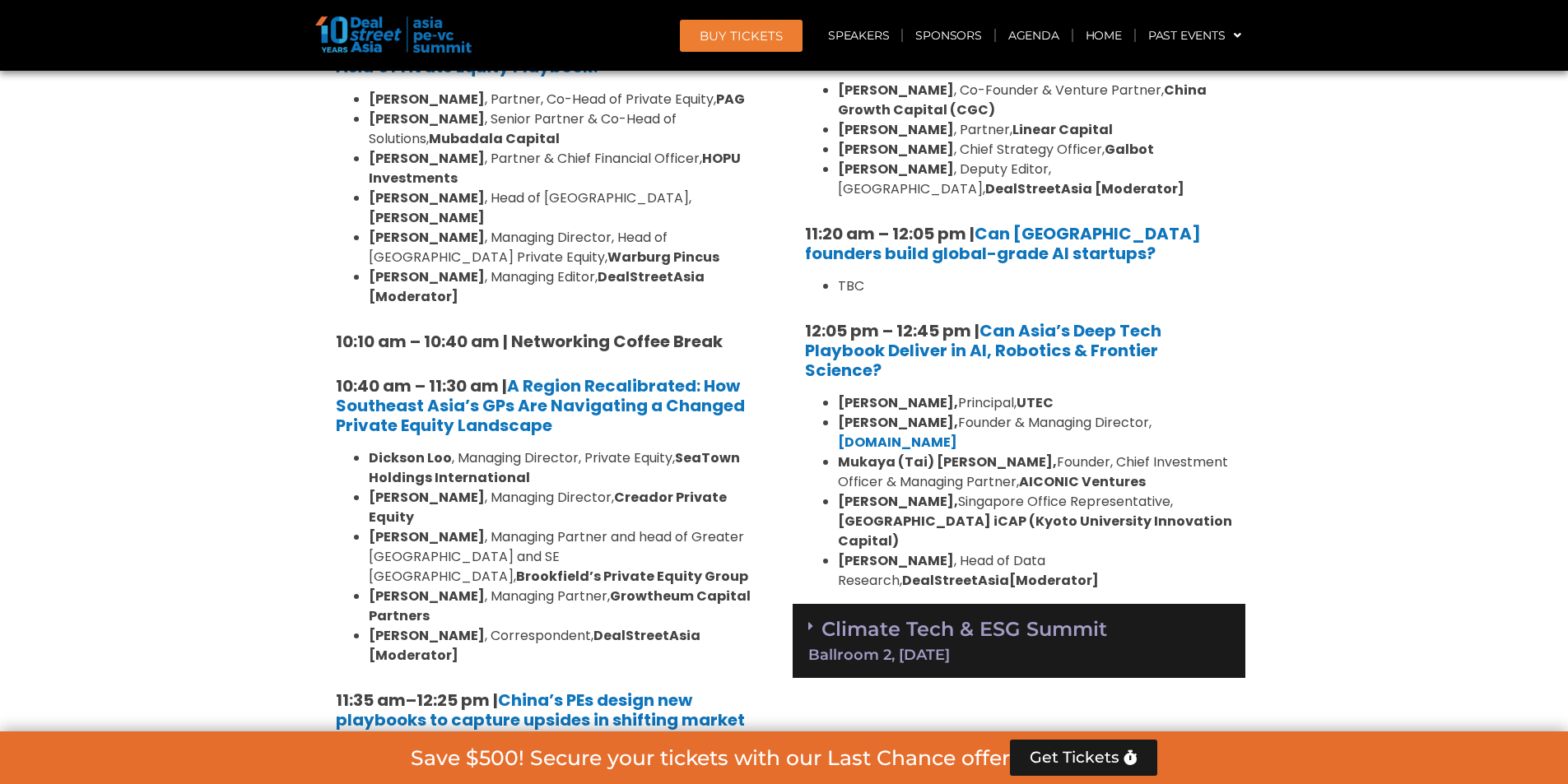
scroll to position [1563, 0]
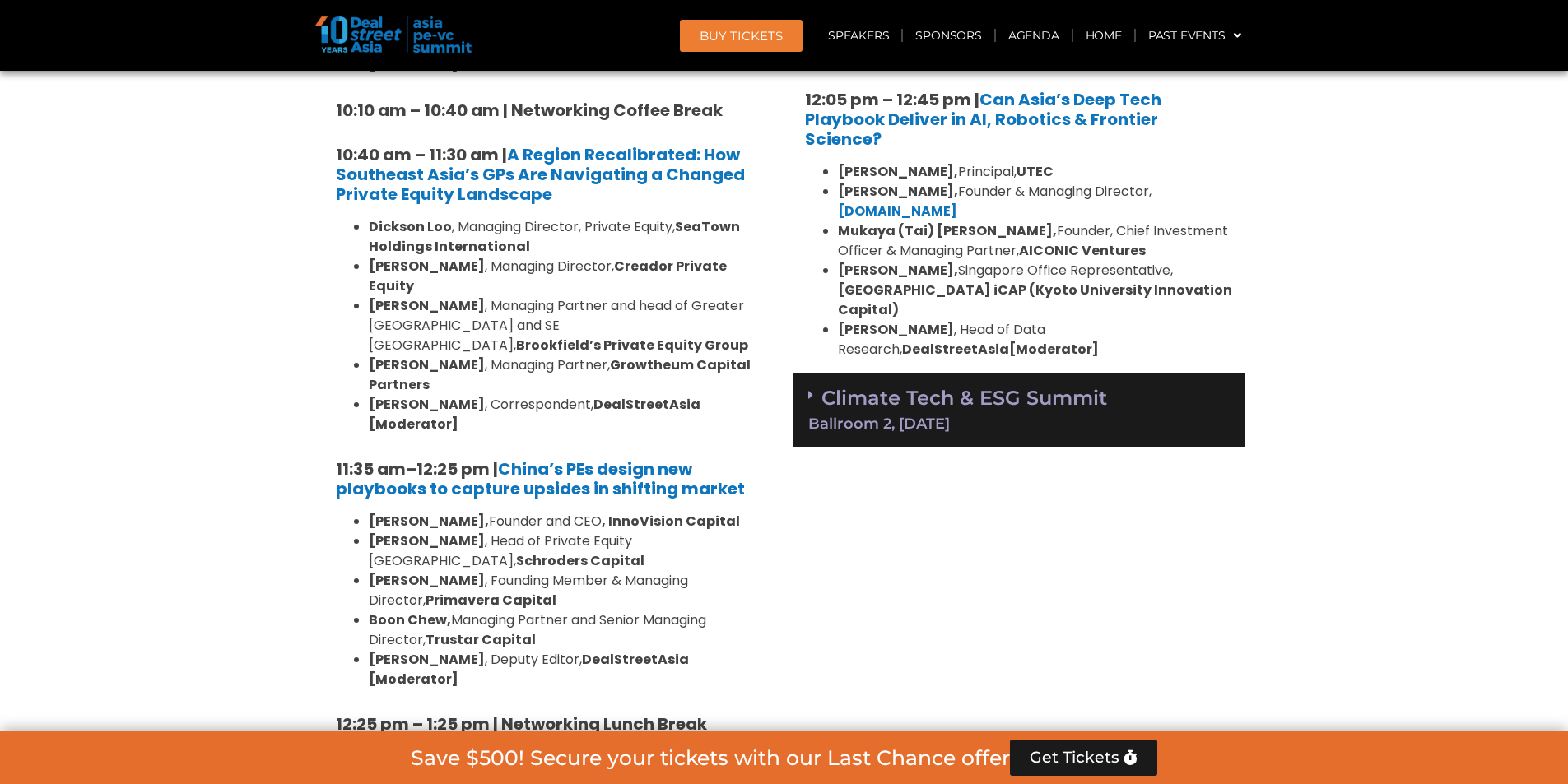
click at [1023, 386] on link "Climate Tech & ESG Summit Ballroom 2, [DATE]" at bounding box center [1019, 409] width 421 height 45
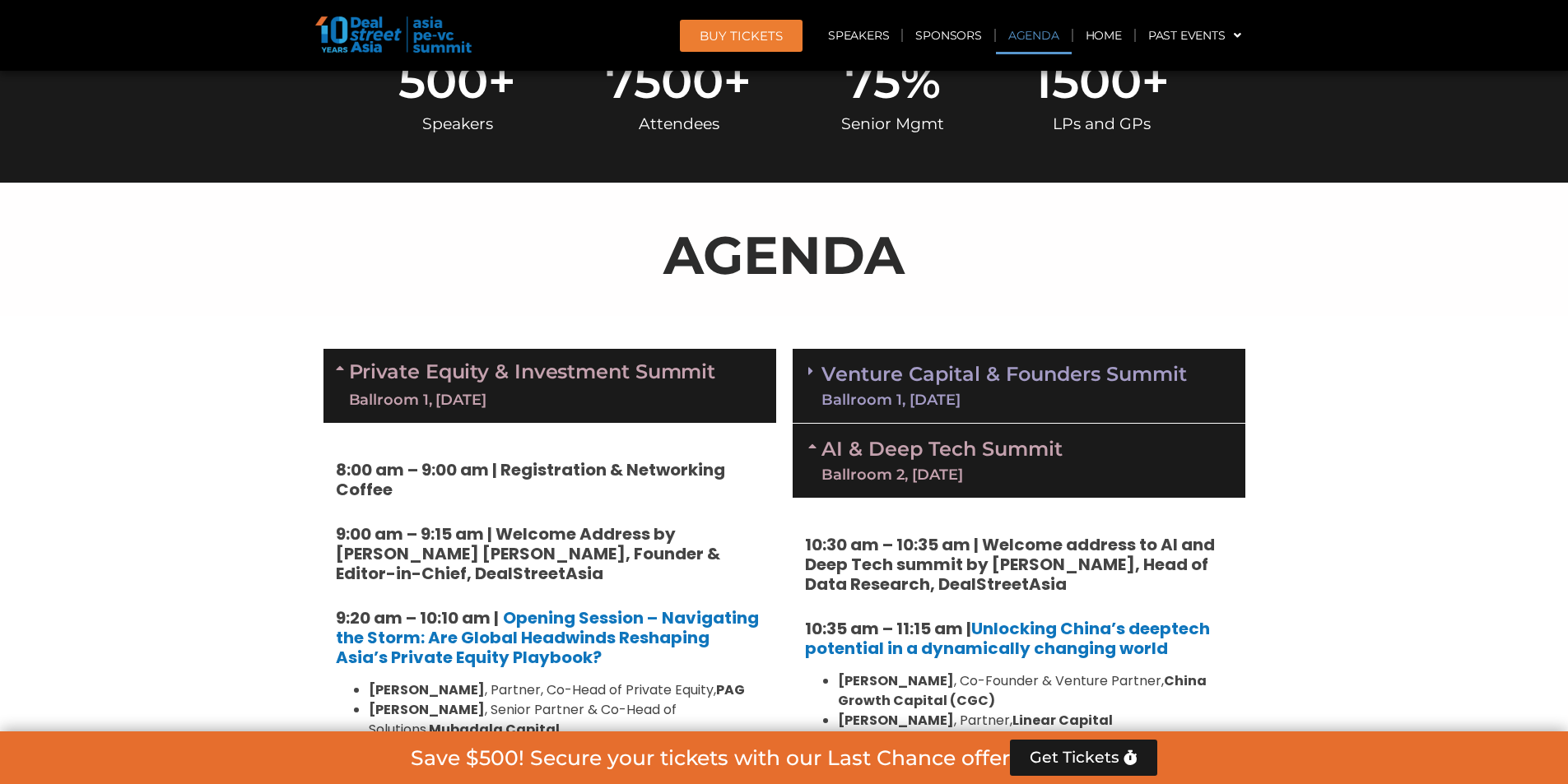
scroll to position [740, 0]
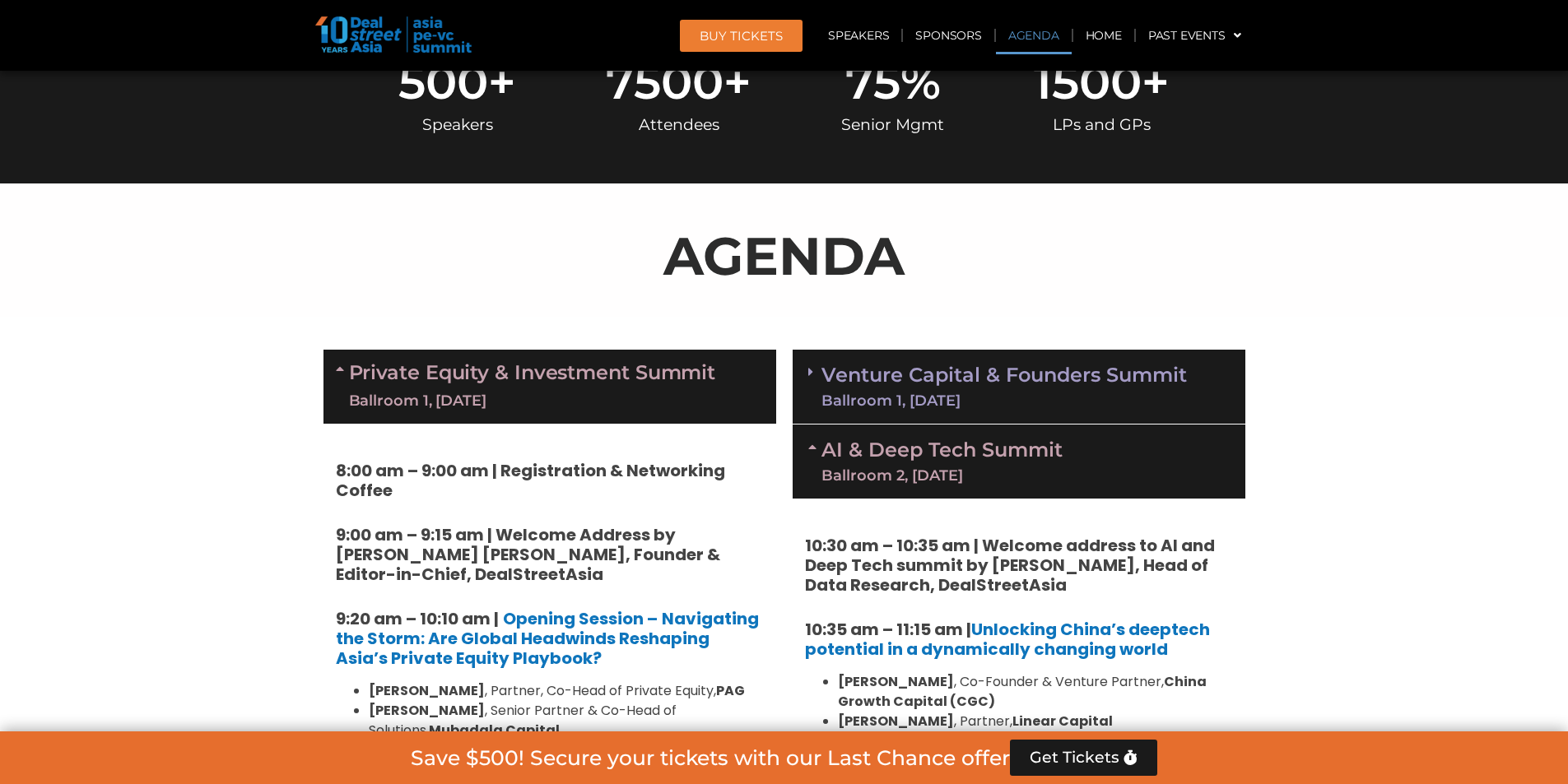
click at [998, 387] on link "Venture Capital & Founders​ Summit Ballroom 1, [DATE]" at bounding box center [1004, 386] width 365 height 43
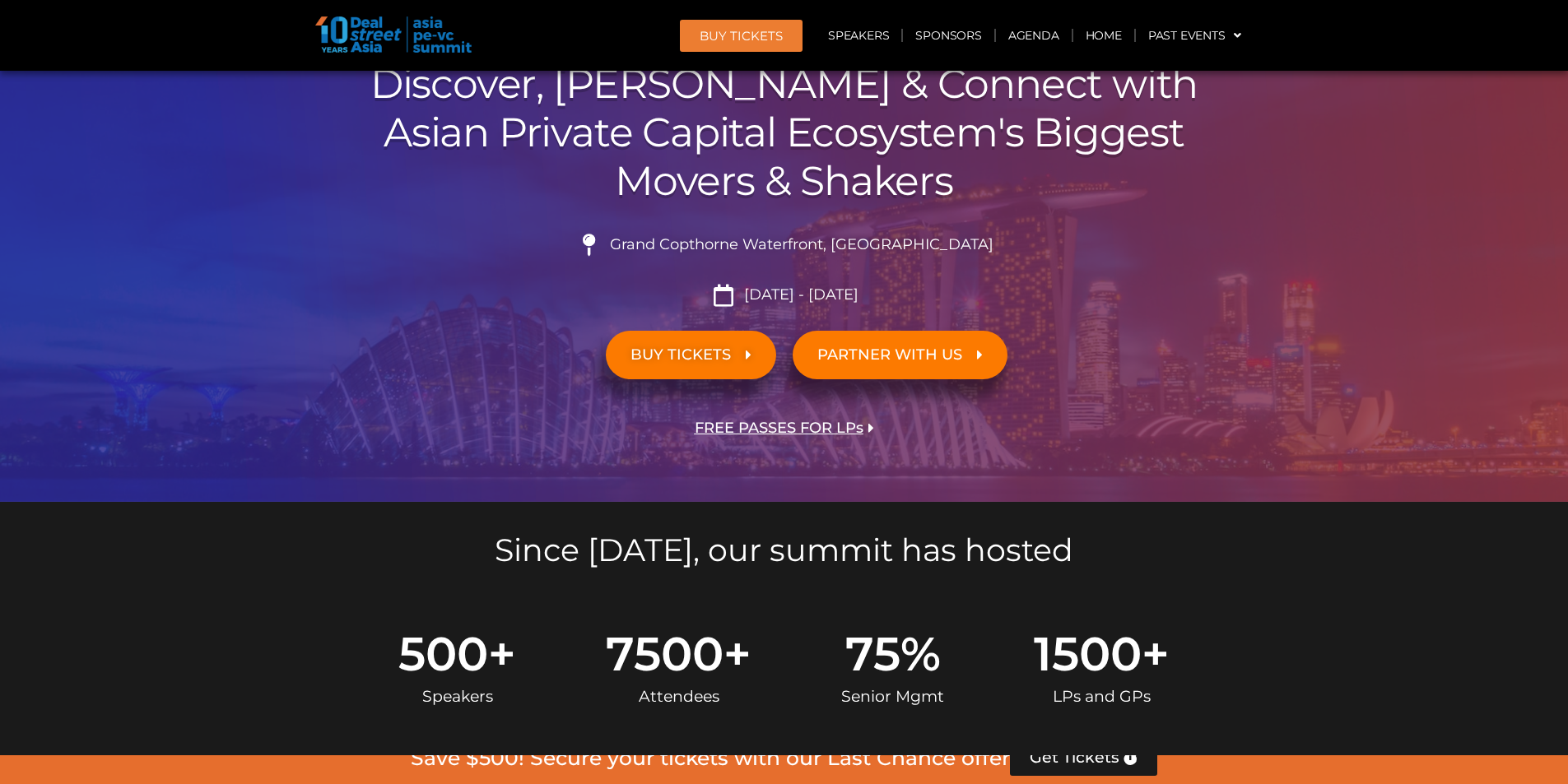
scroll to position [0, 0]
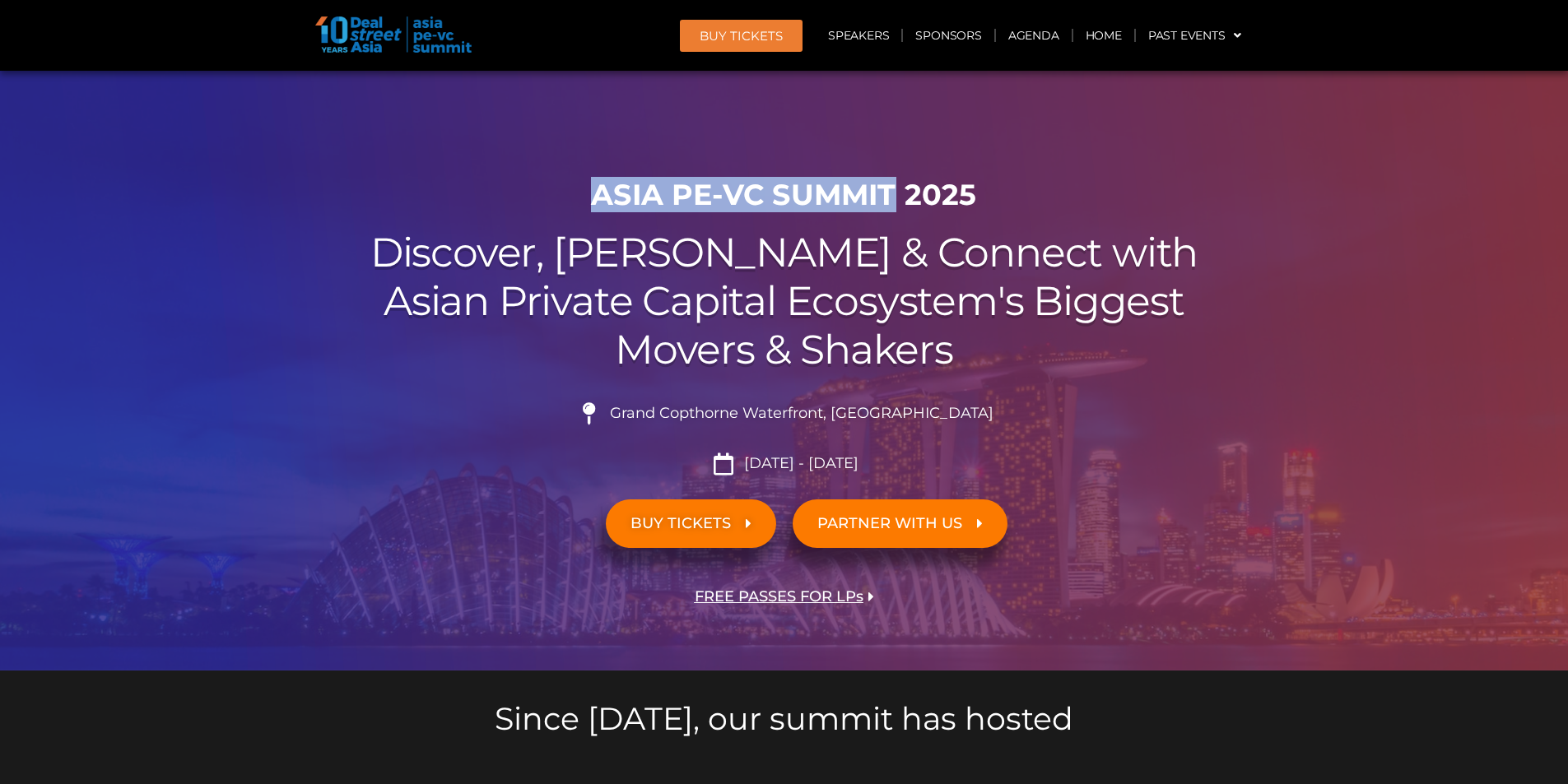
drag, startPoint x: 594, startPoint y: 203, endPoint x: 901, endPoint y: 196, distance: 307.1
click at [901, 196] on h1 "ASIA PE-VC Summit 2025" at bounding box center [784, 195] width 922 height 35
drag, startPoint x: 870, startPoint y: 193, endPoint x: 835, endPoint y: 192, distance: 35.0
click at [869, 193] on h1 "ASIA PE-VC Summit 2025" at bounding box center [784, 195] width 922 height 35
copy h1 "ASIA PE-VC Summit"
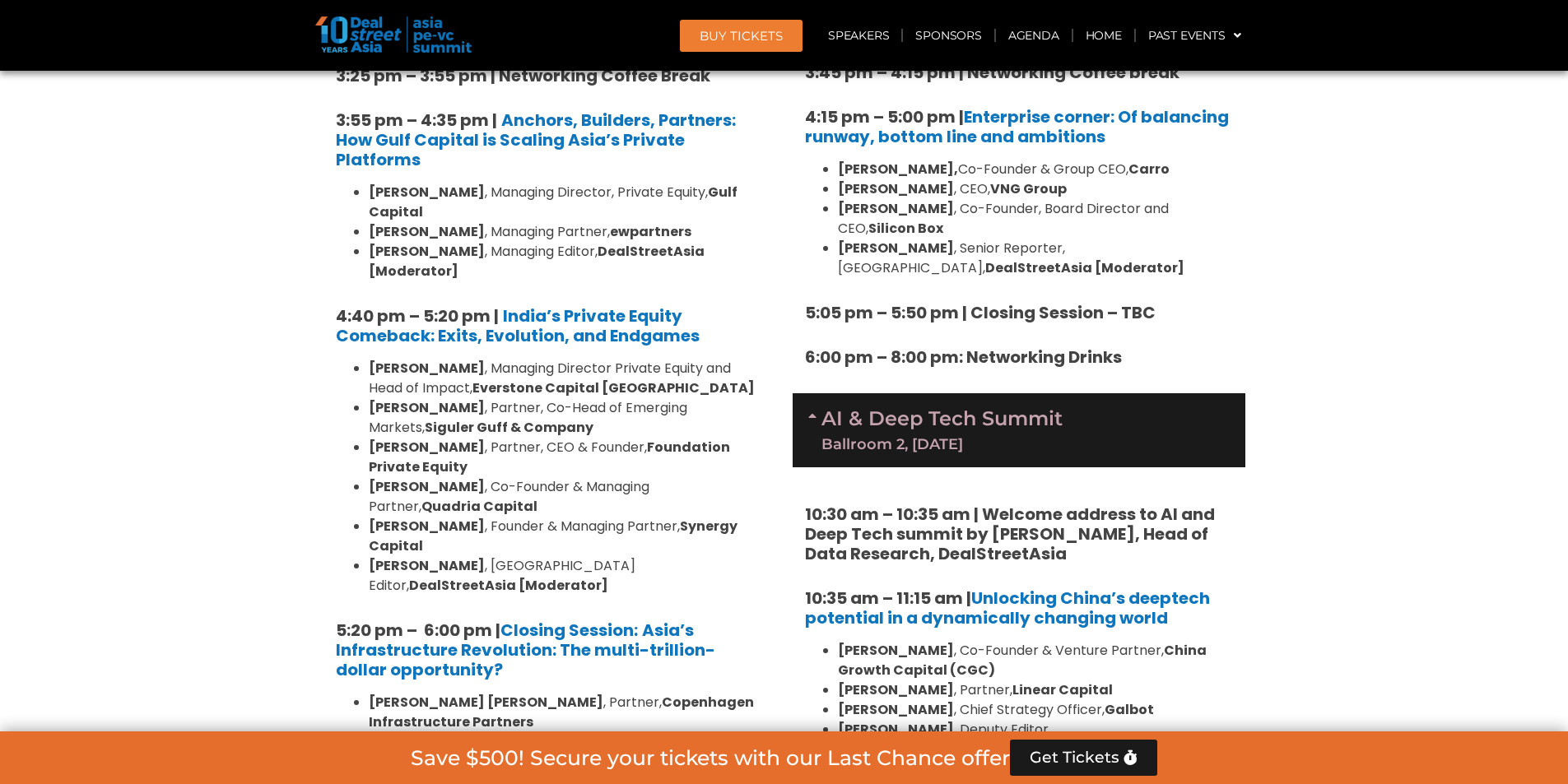
scroll to position [2961, 0]
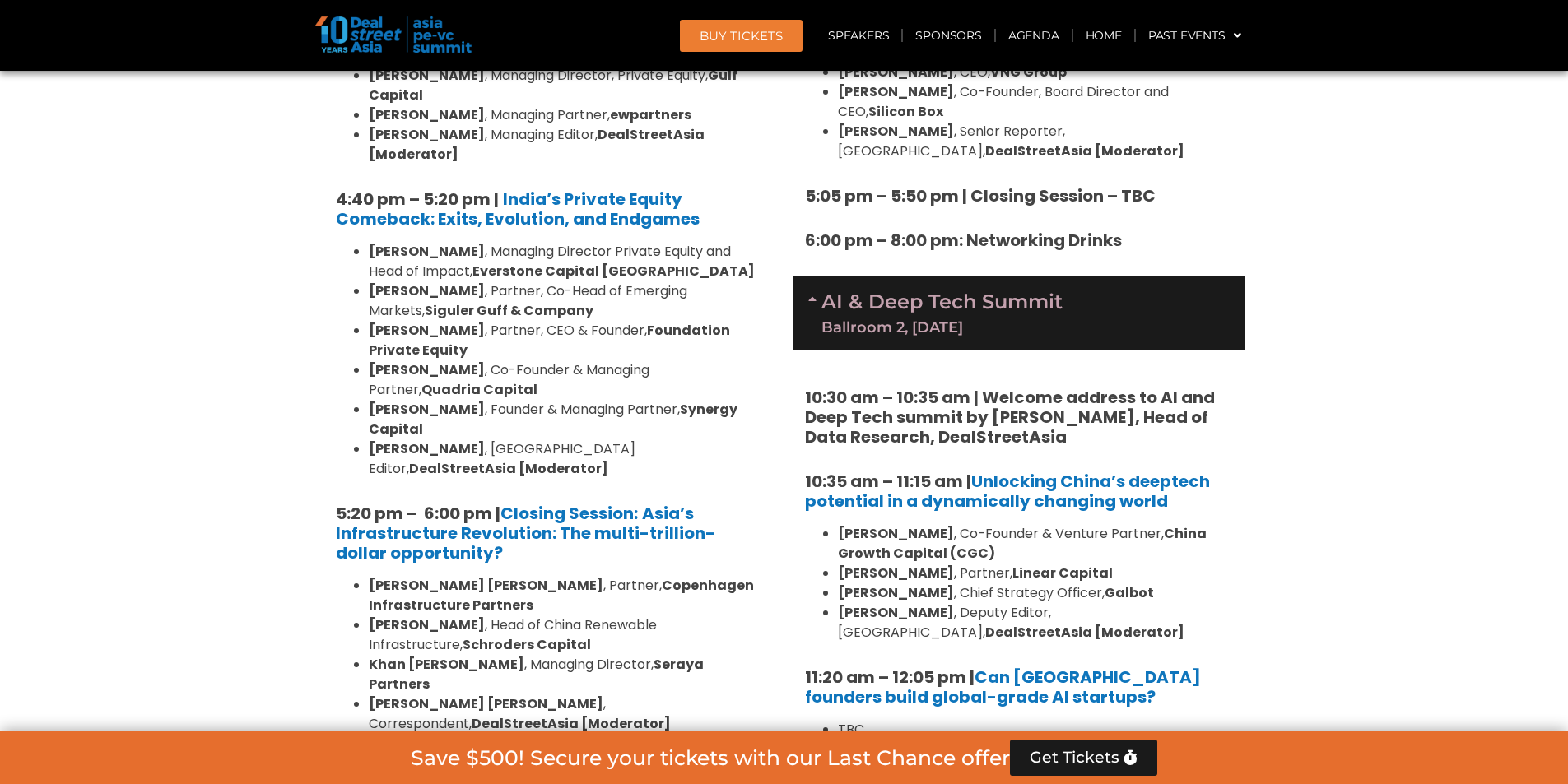
click at [845, 277] on div "AI & Deep Tech Summit Ballroom 2, [DATE]" at bounding box center [1019, 313] width 452 height 74
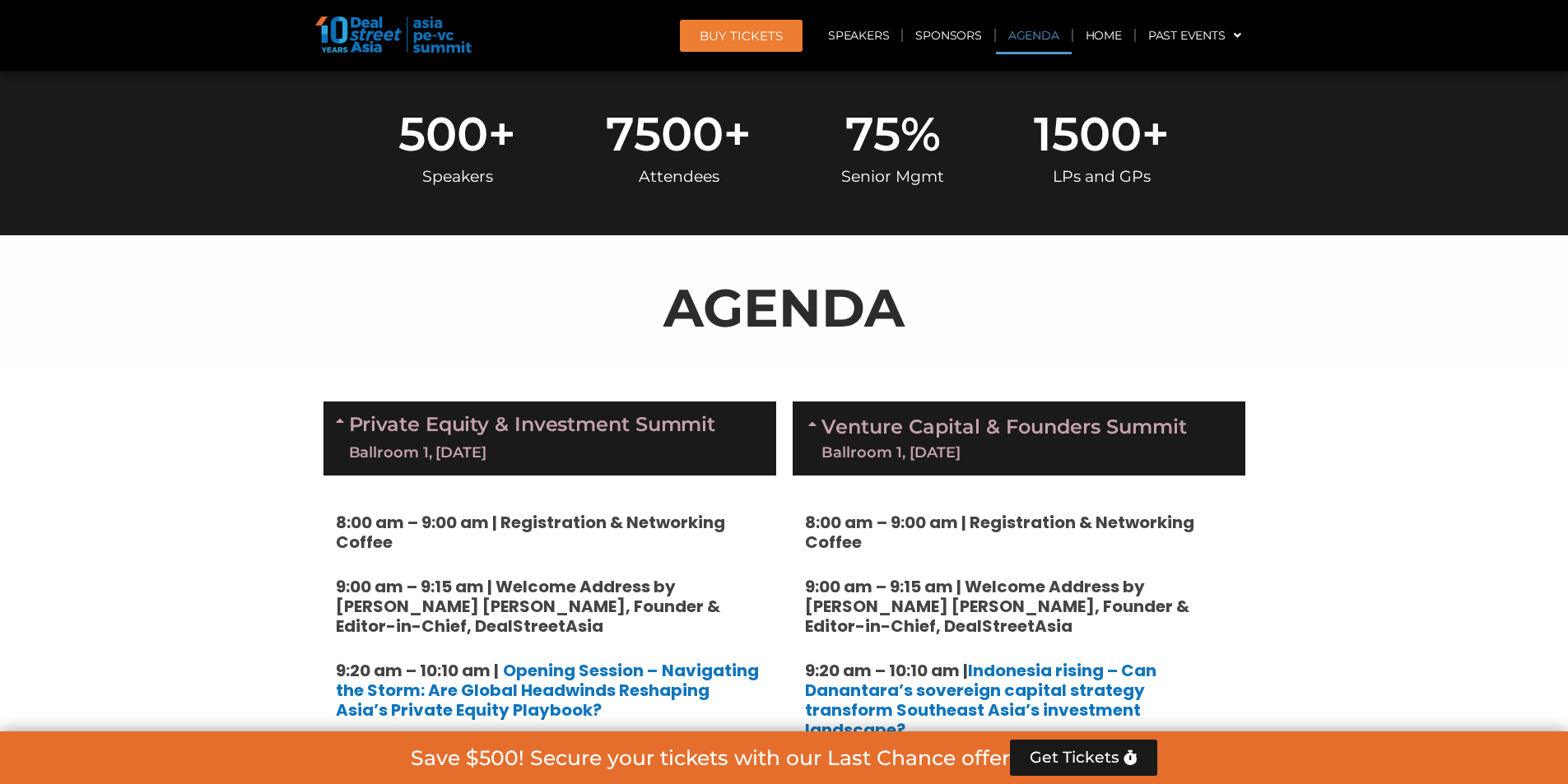
scroll to position [575, 0]
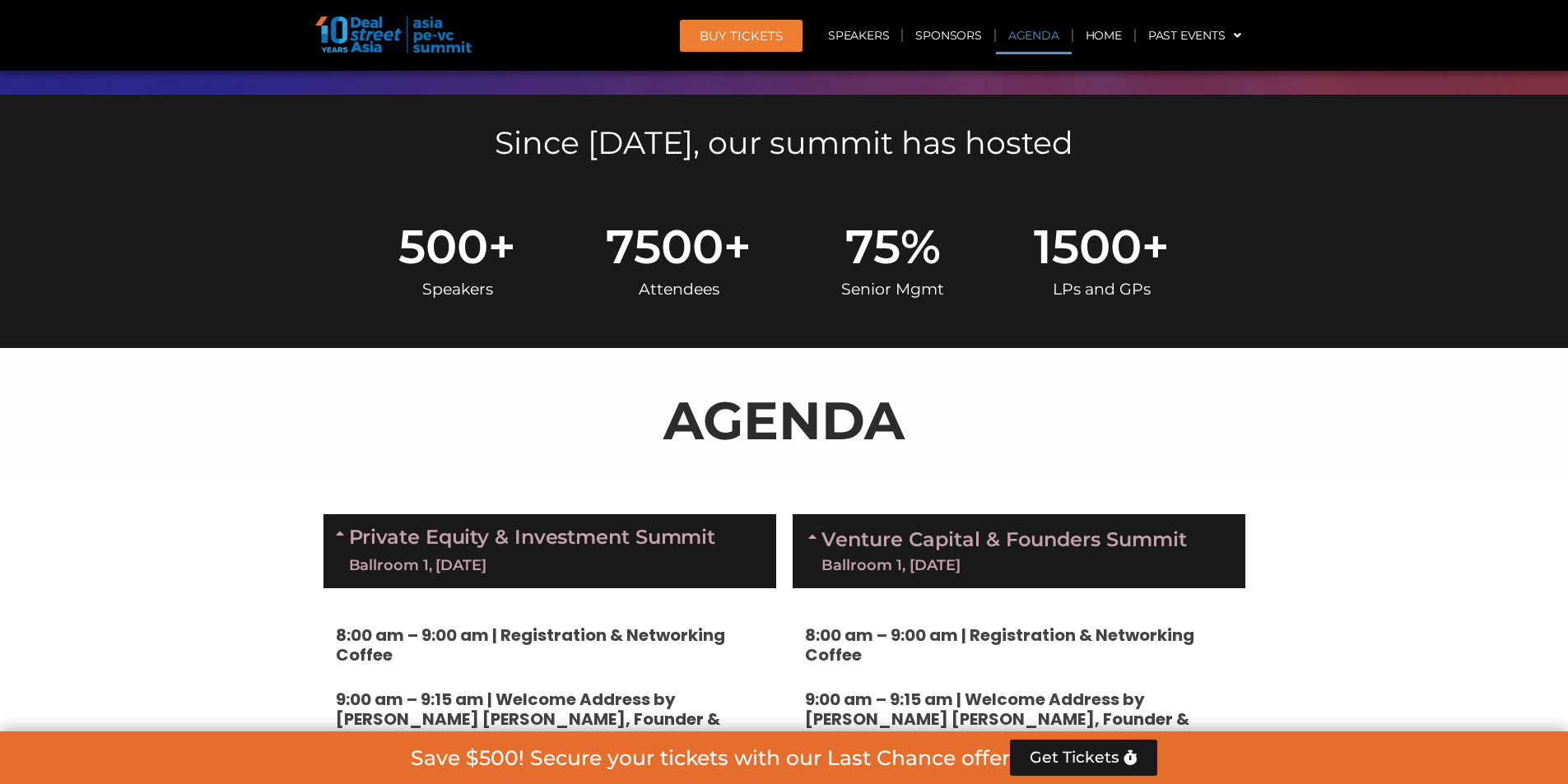
click at [860, 487] on link "Venture Capital & Founders​ Summit Ballroom 1, [DATE]" at bounding box center [1004, 551] width 365 height 43
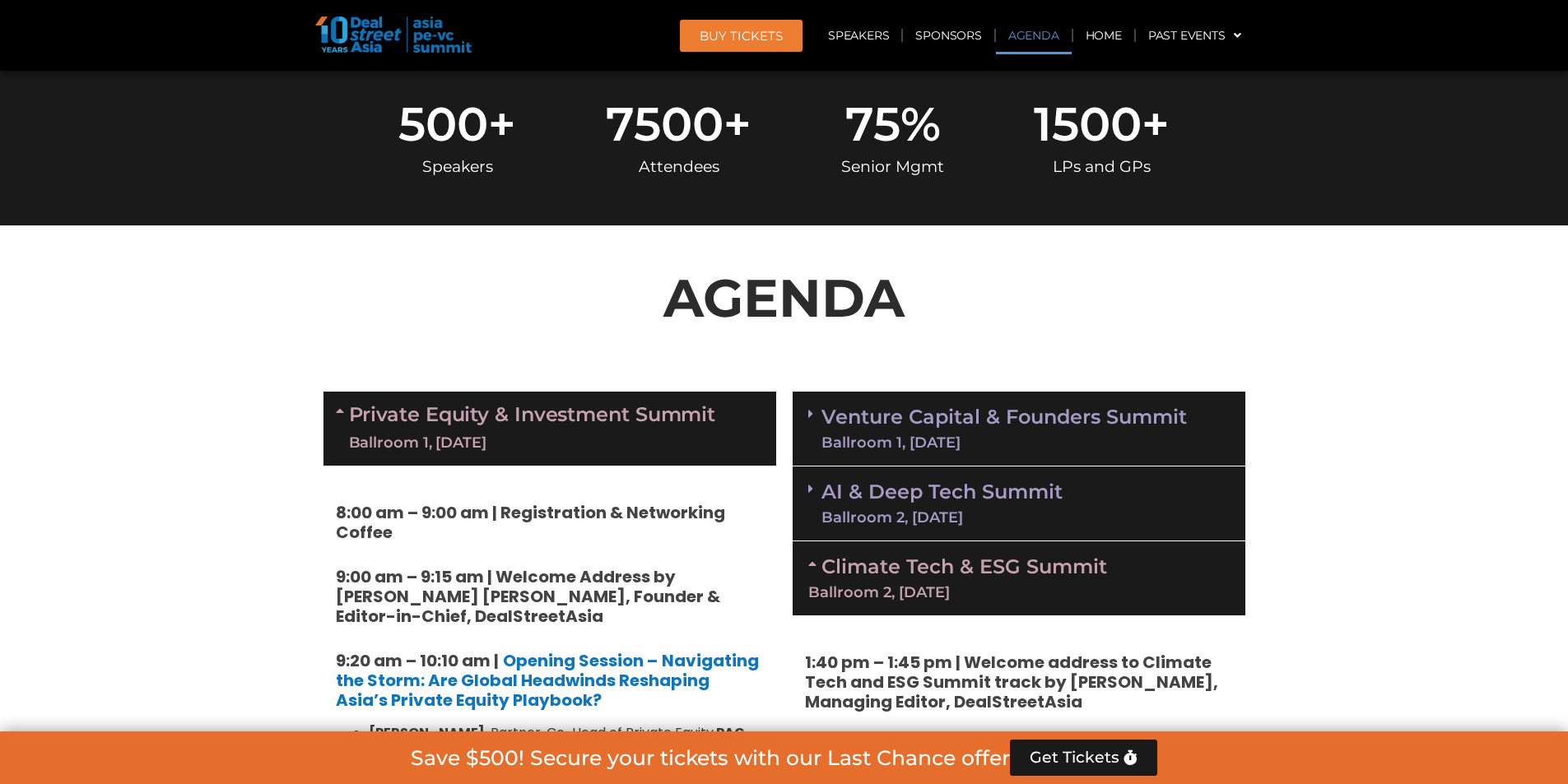
scroll to position [822, 0]
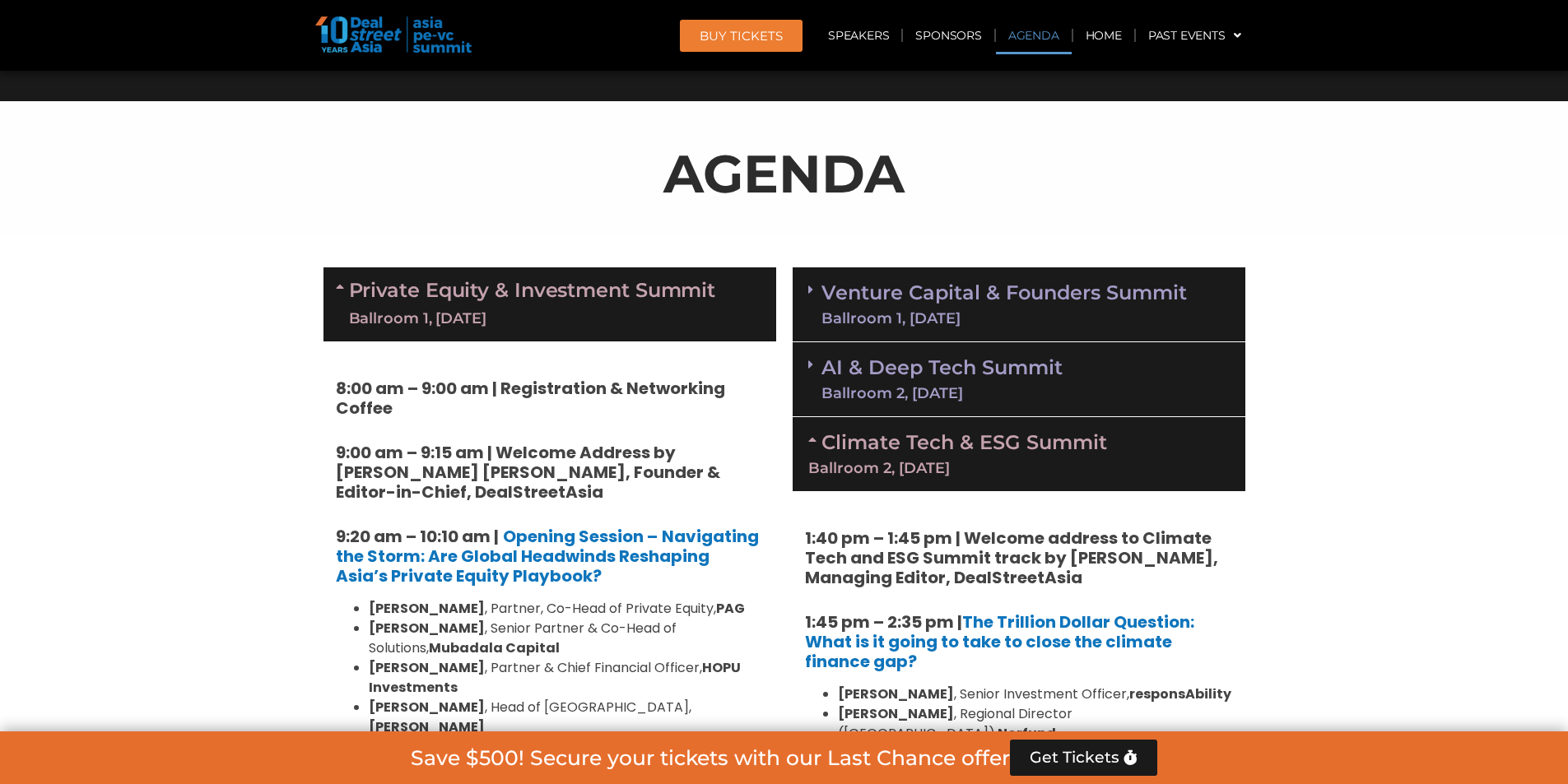
click at [610, 308] on div "Ballroom 1, [DATE]" at bounding box center [532, 319] width 367 height 21
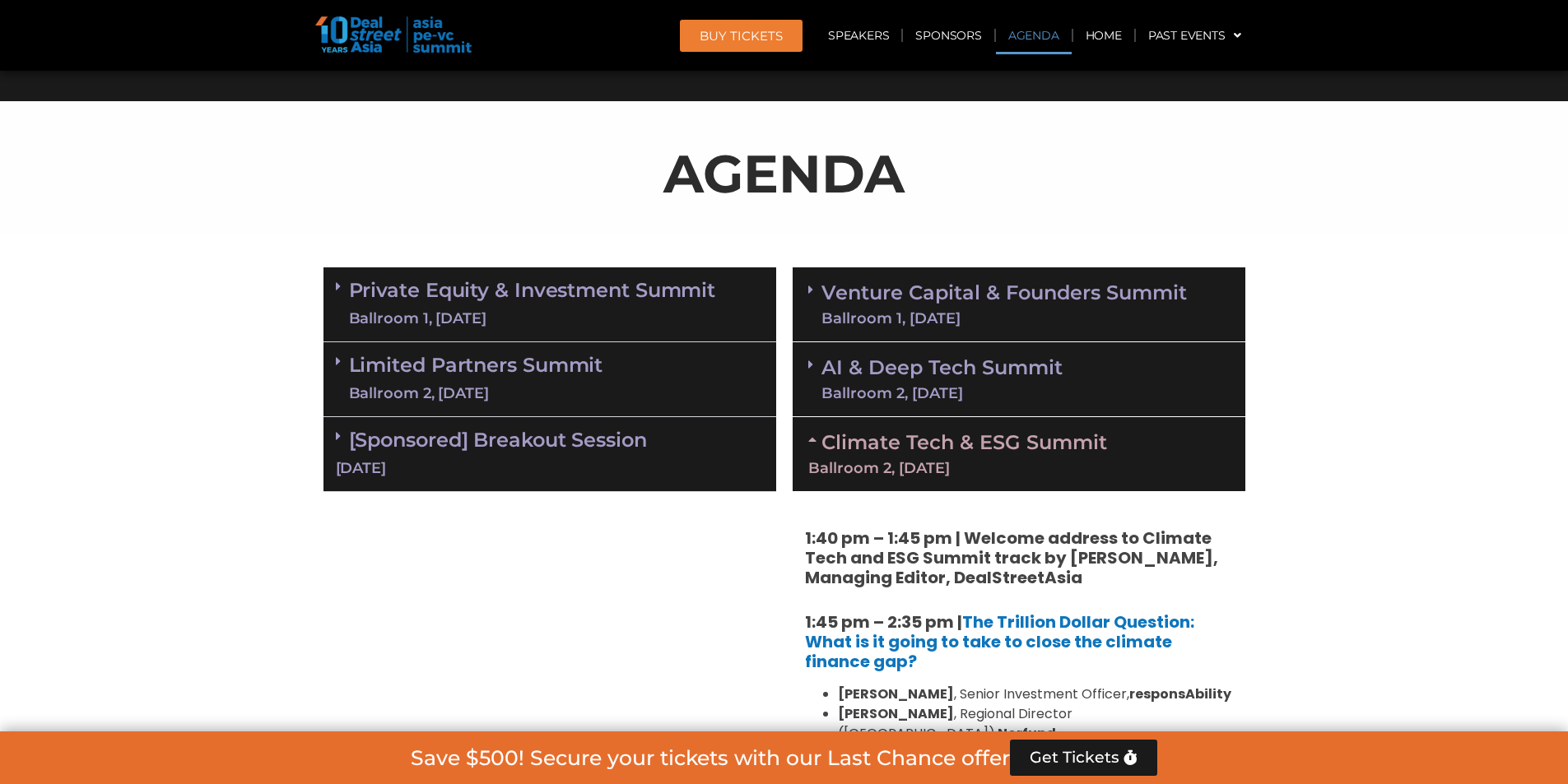
click at [944, 461] on div "Ballroom 2, [DATE]" at bounding box center [1019, 468] width 421 height 15
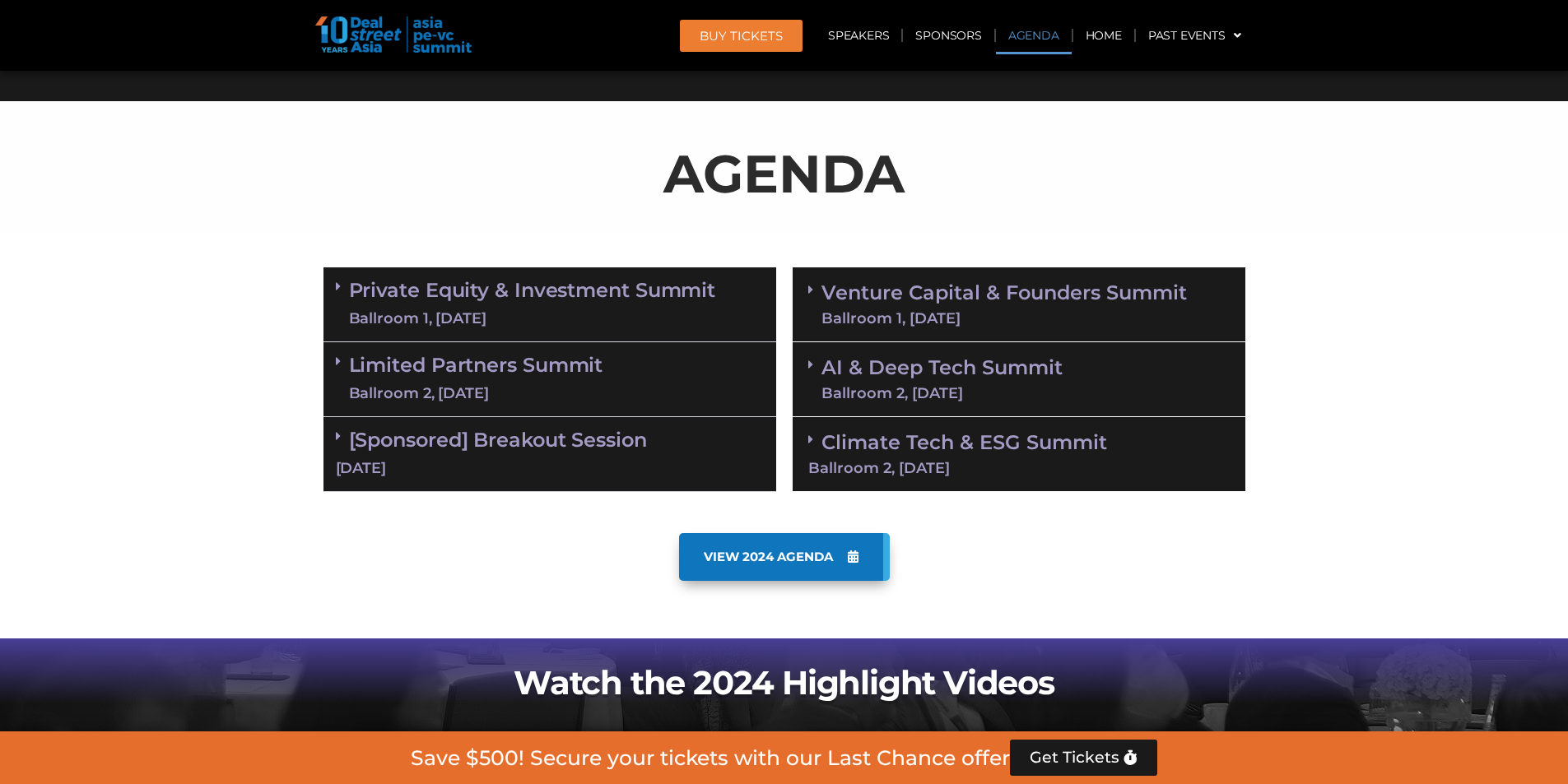
click at [870, 306] on link "Venture Capital & Founders​ Summit Ballroom 1, [DATE]" at bounding box center [1004, 304] width 365 height 43
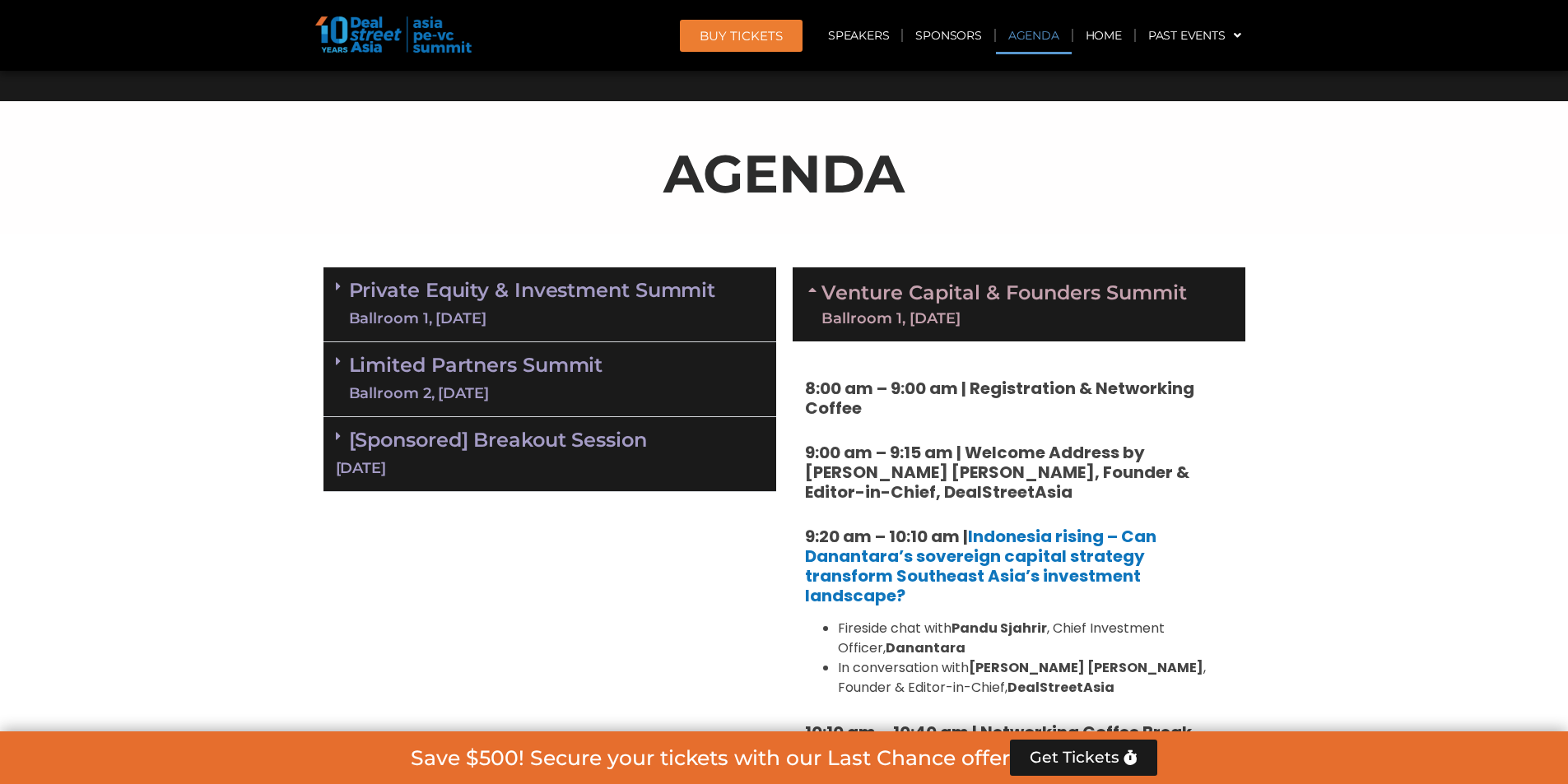
click at [870, 303] on link "Venture Capital & Founders​ Summit Ballroom 1, [DATE]" at bounding box center [1004, 304] width 365 height 43
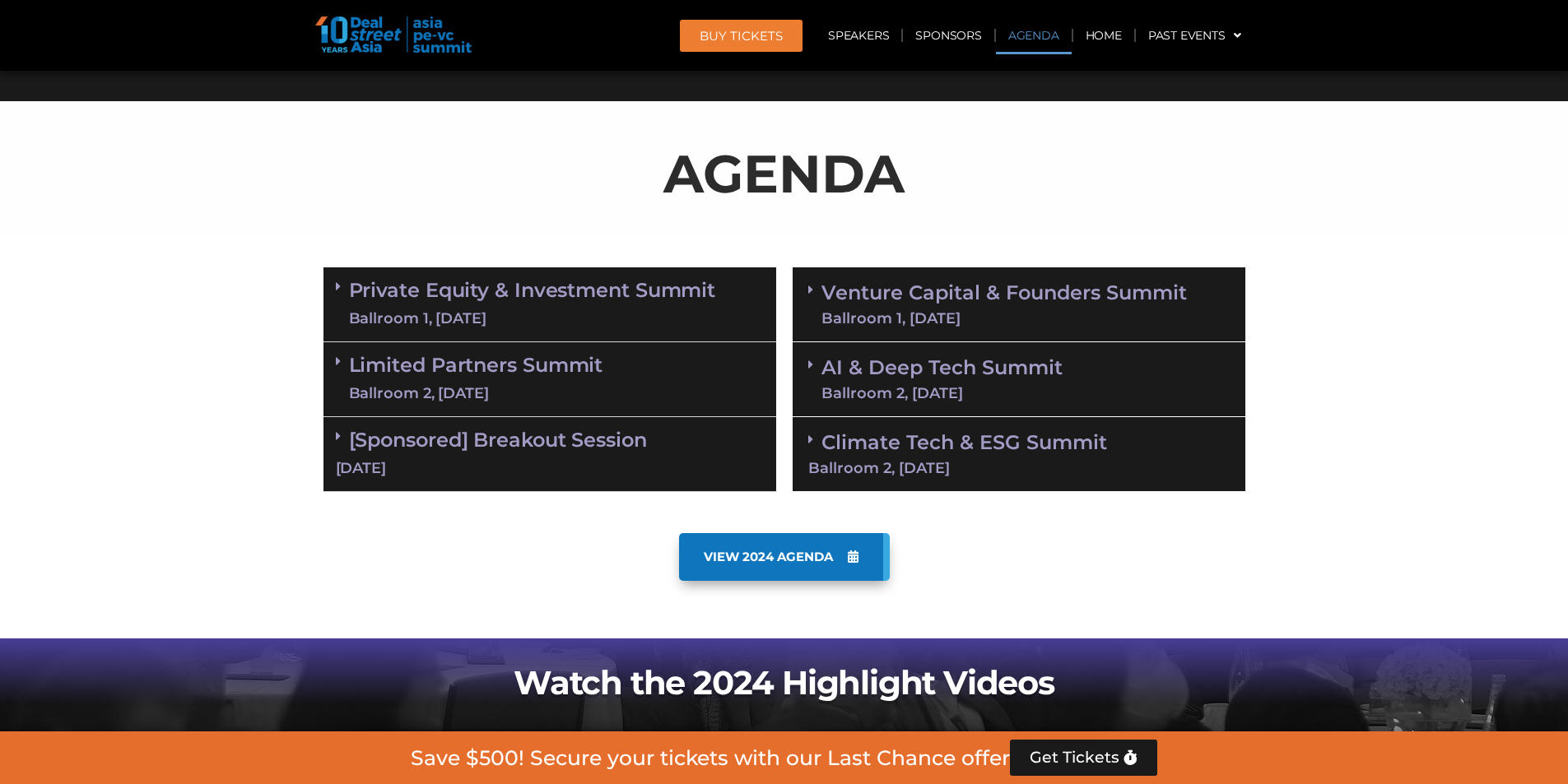
click at [884, 370] on link "AI & Deep Tech Summit Ballroom 2, [DATE]" at bounding box center [942, 379] width 241 height 43
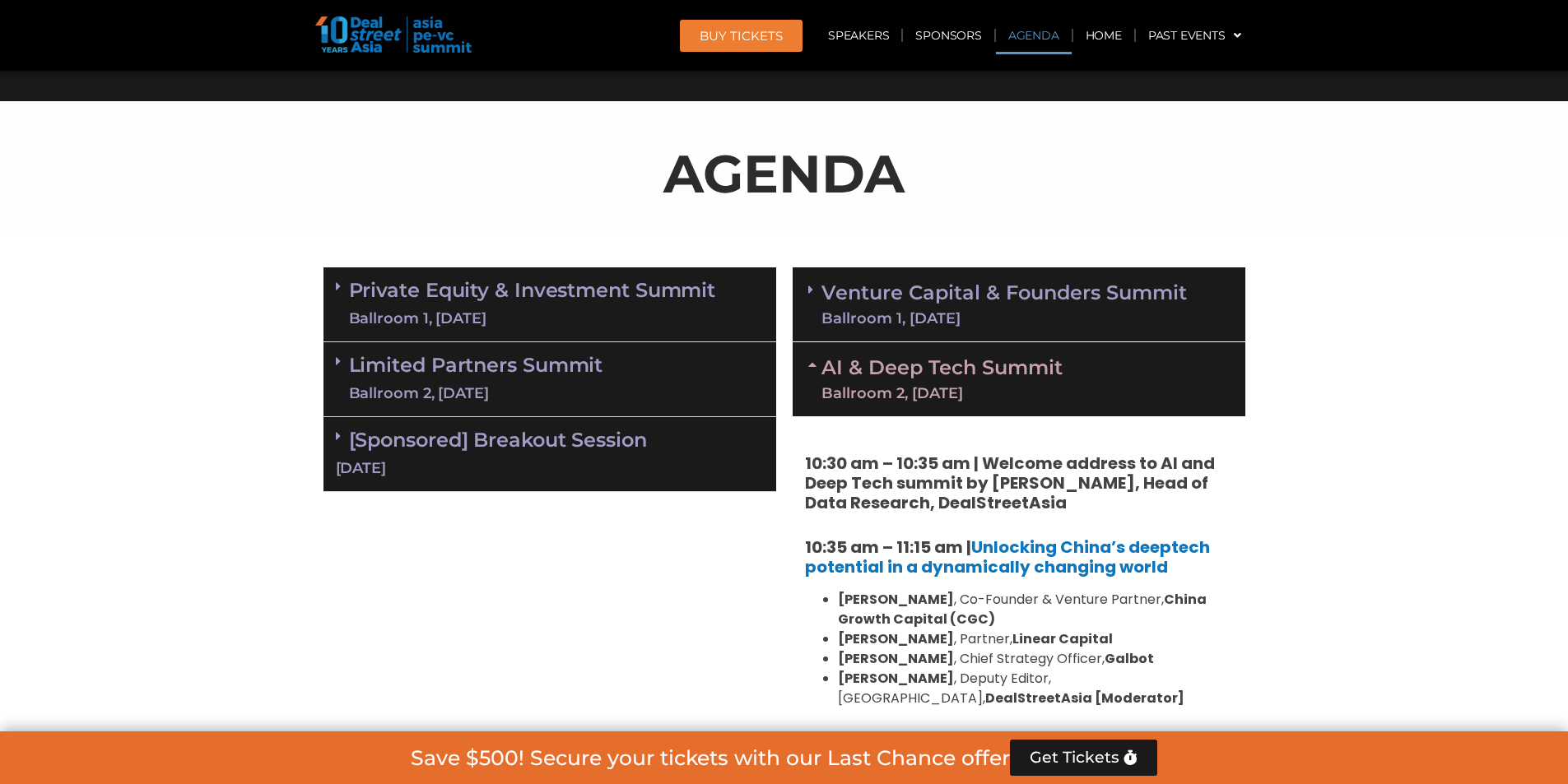
click at [884, 370] on link "AI & Deep Tech Summit Ballroom 2, [DATE]" at bounding box center [942, 379] width 241 height 43
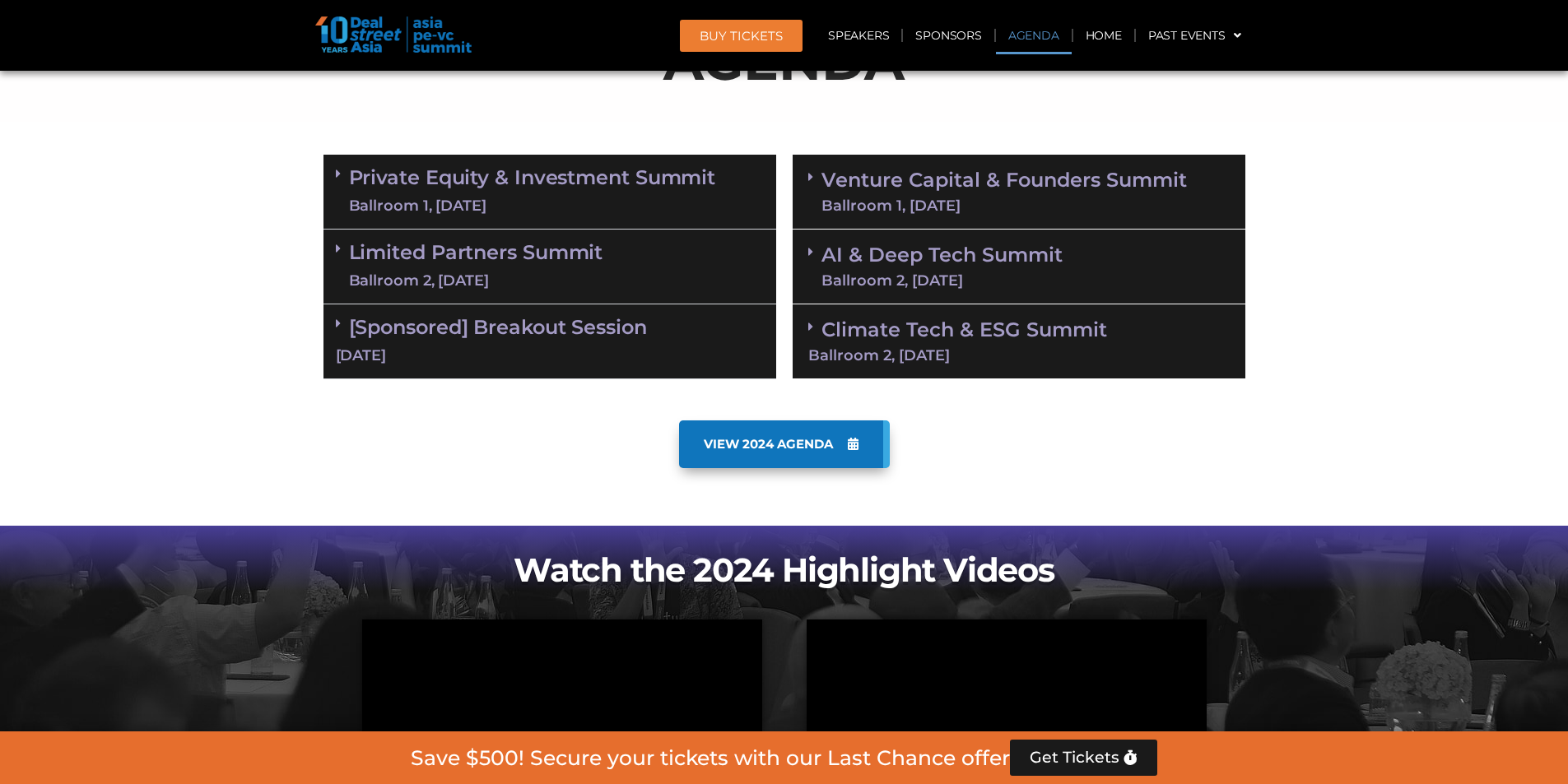
scroll to position [904, 0]
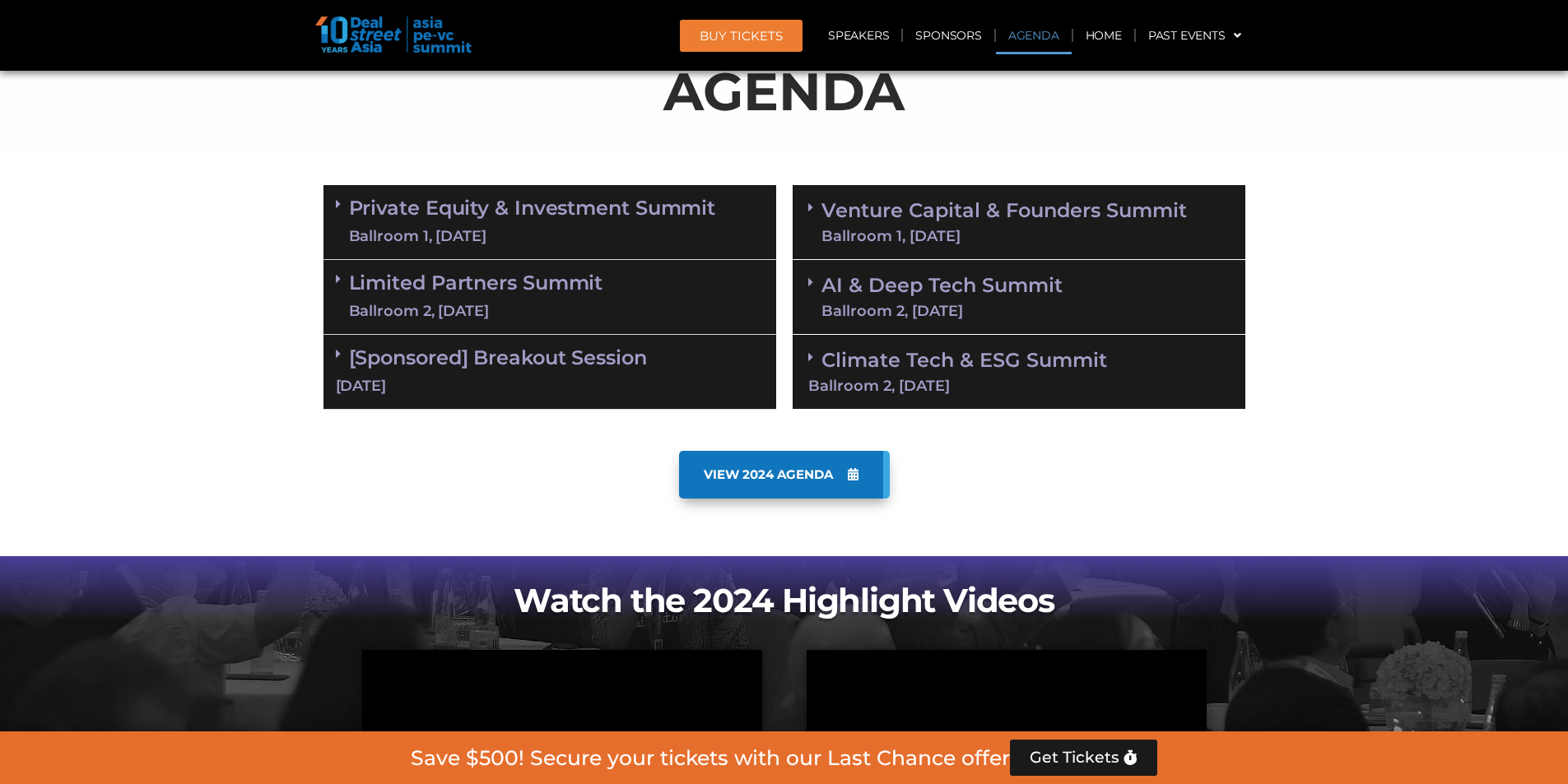
click at [916, 180] on div "Venture Capital & Founders​ Summit Ballroom 1, [DATE] 8:00 am – 9:00 am | Regis…" at bounding box center [1019, 298] width 469 height 241
click at [924, 279] on link "AI & Deep Tech Summit Ballroom 2, [DATE]" at bounding box center [942, 297] width 241 height 43
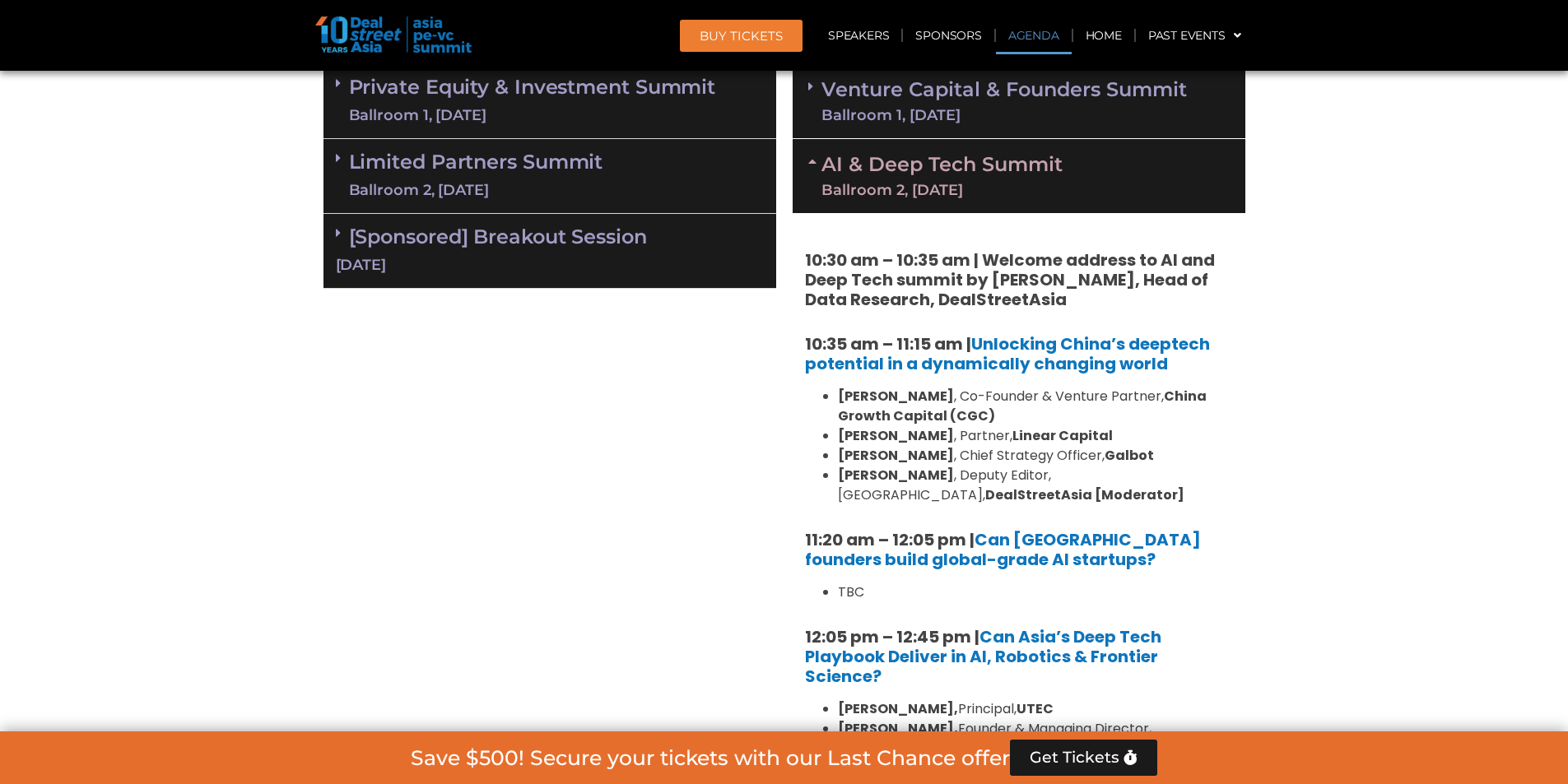
scroll to position [987, 0]
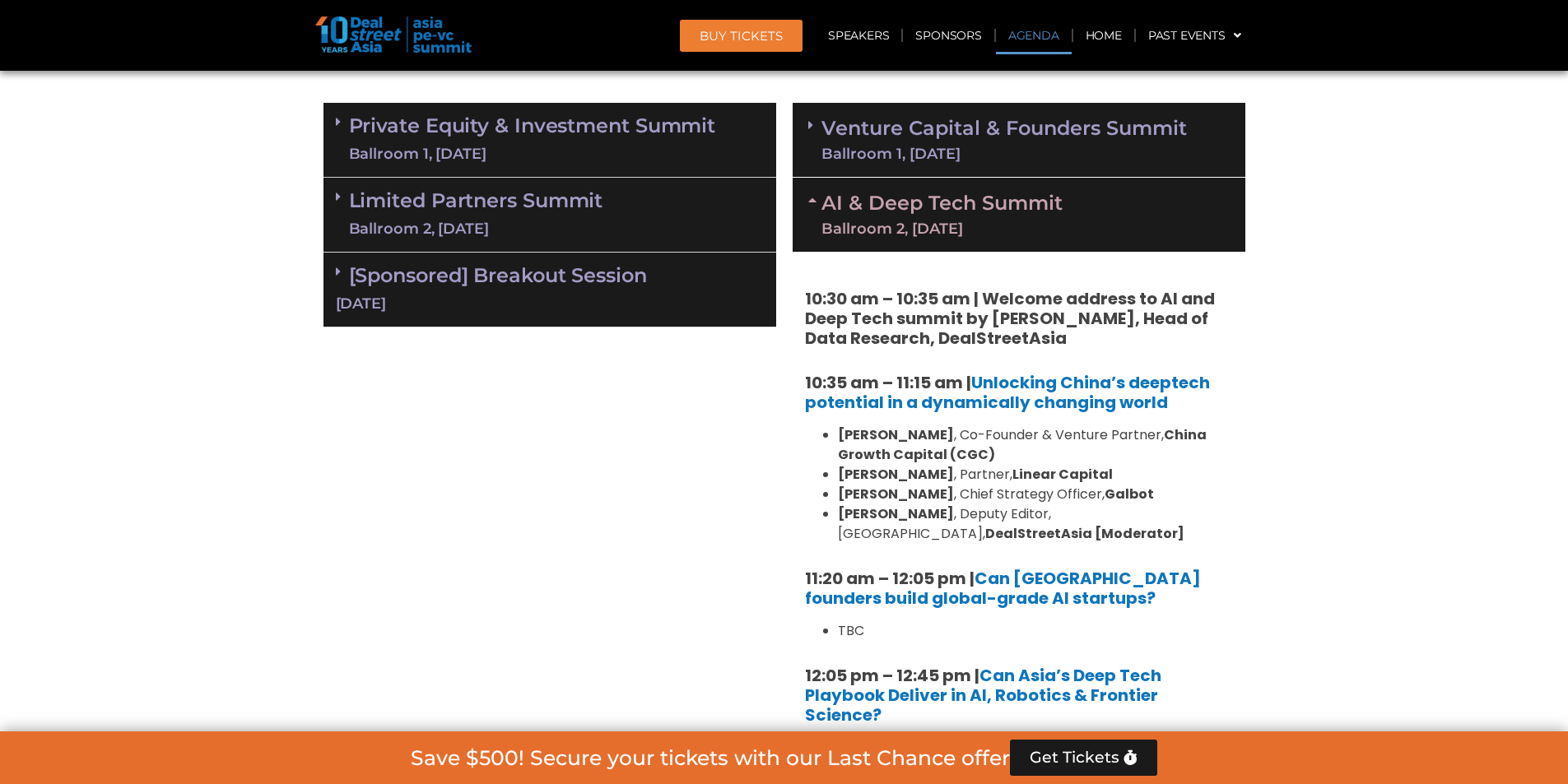
click at [889, 125] on link "Venture Capital & Founders​ Summit Ballroom 1, [DATE]" at bounding box center [1004, 140] width 365 height 43
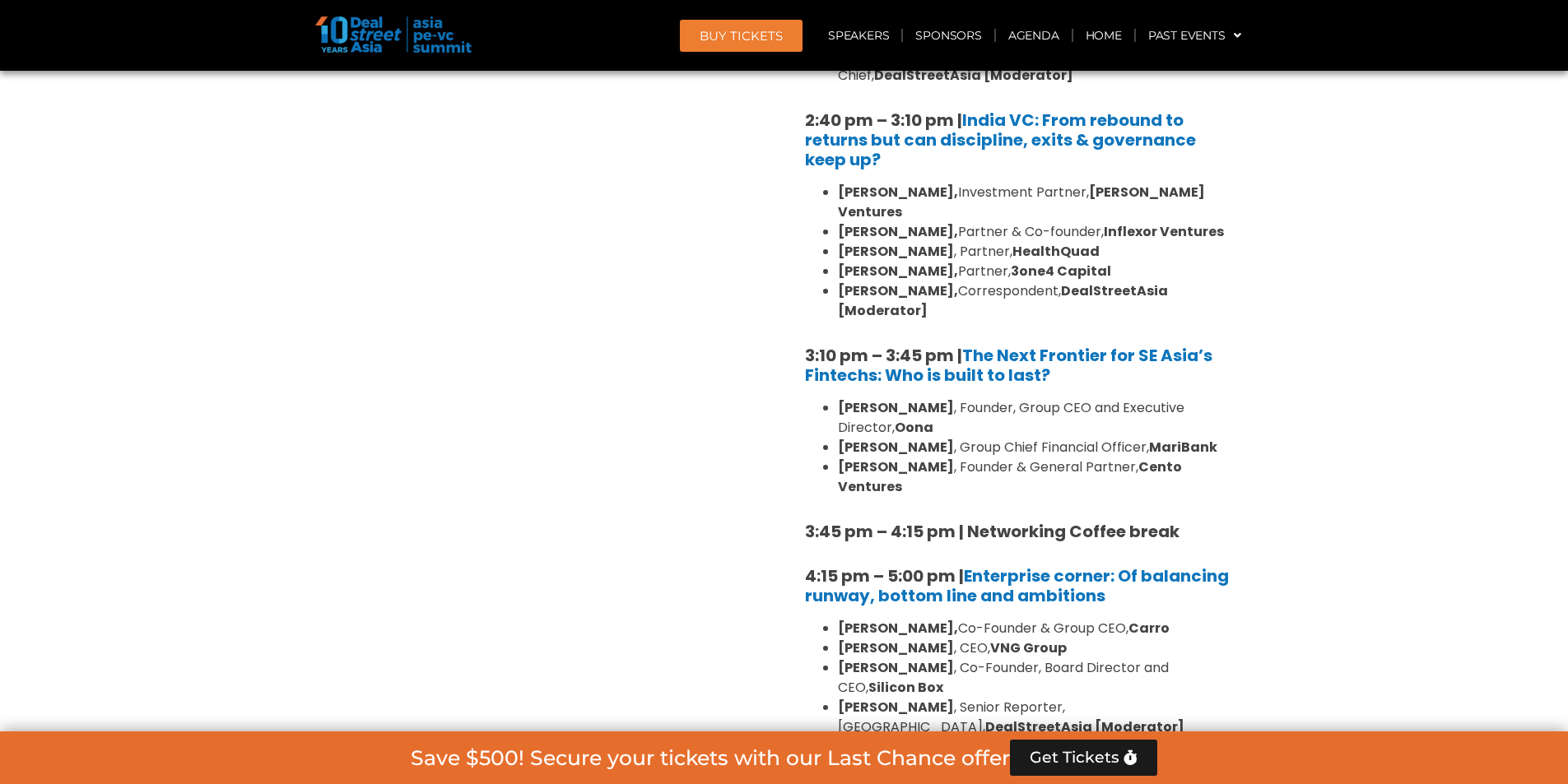
scroll to position [2714, 0]
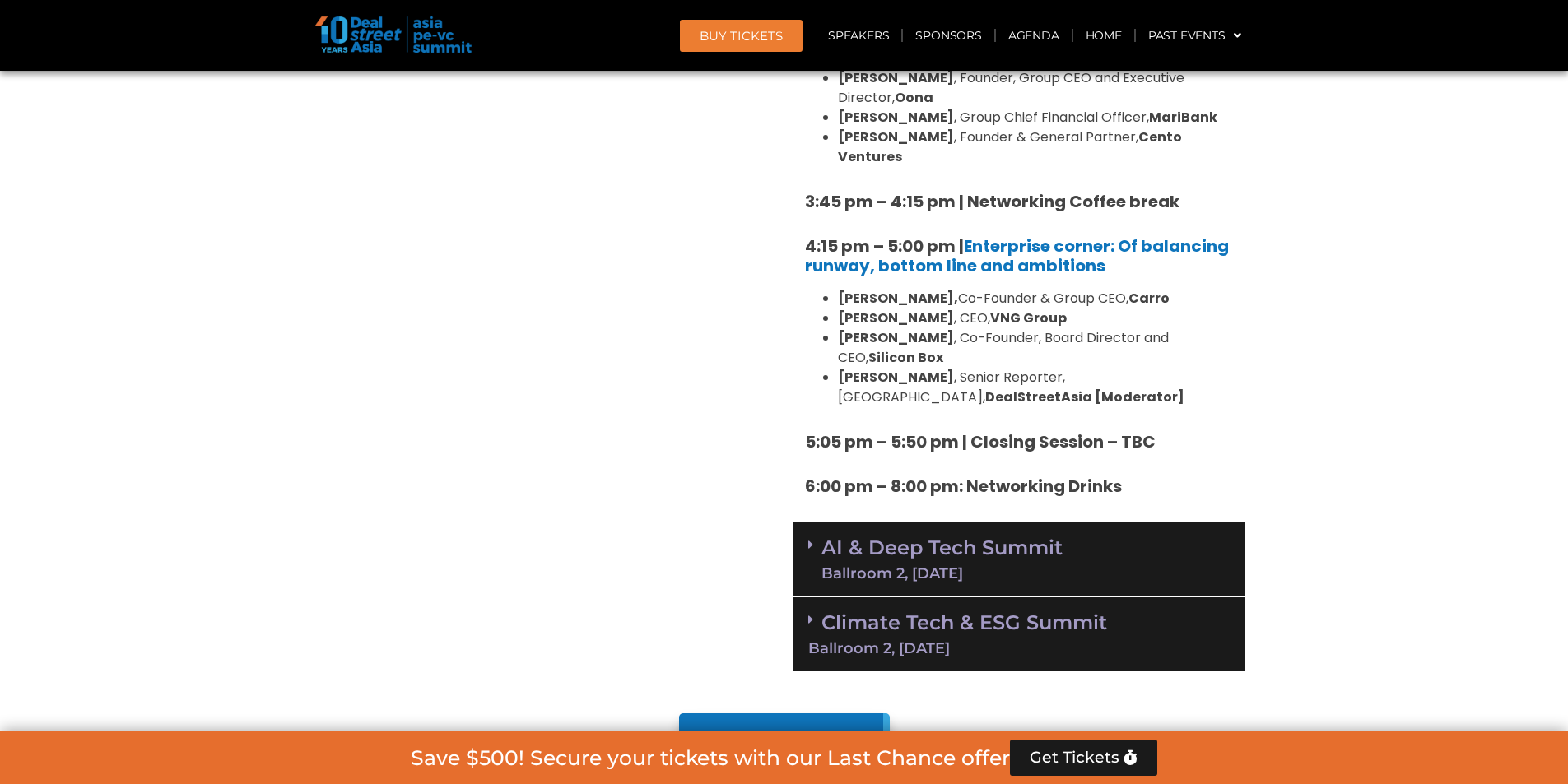
scroll to position [2714, 0]
